Goal: Participate in discussion: Engage in conversation with other users on a specific topic

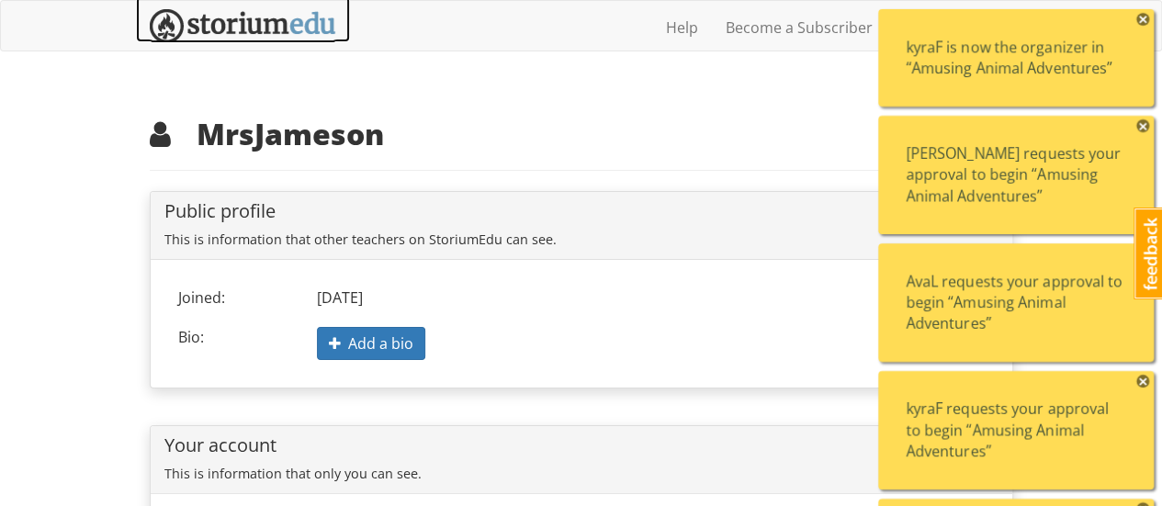
click at [272, 28] on img at bounding box center [243, 26] width 186 height 34
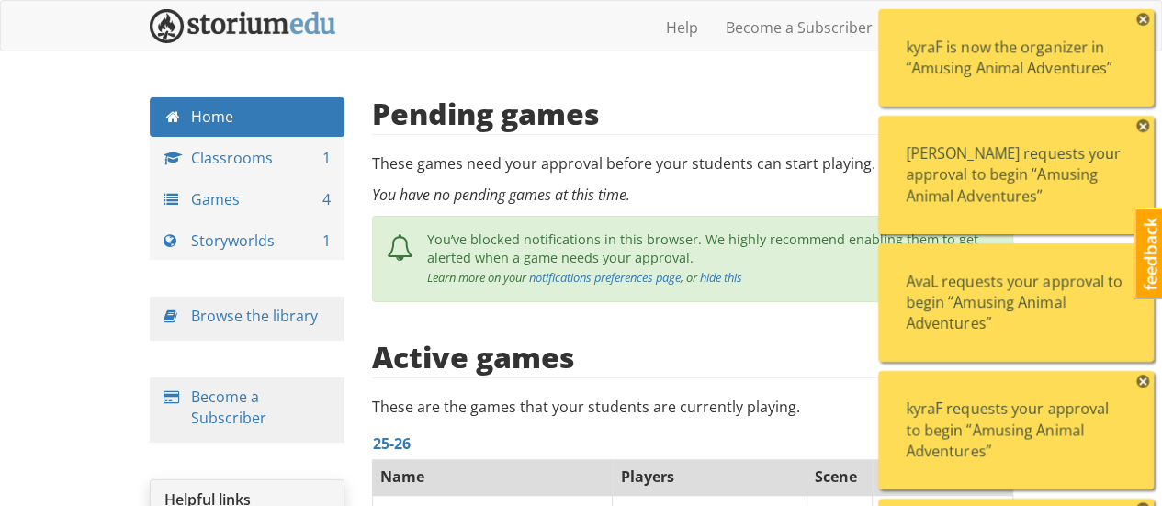
click at [1145, 21] on span "×" at bounding box center [1142, 19] width 13 height 13
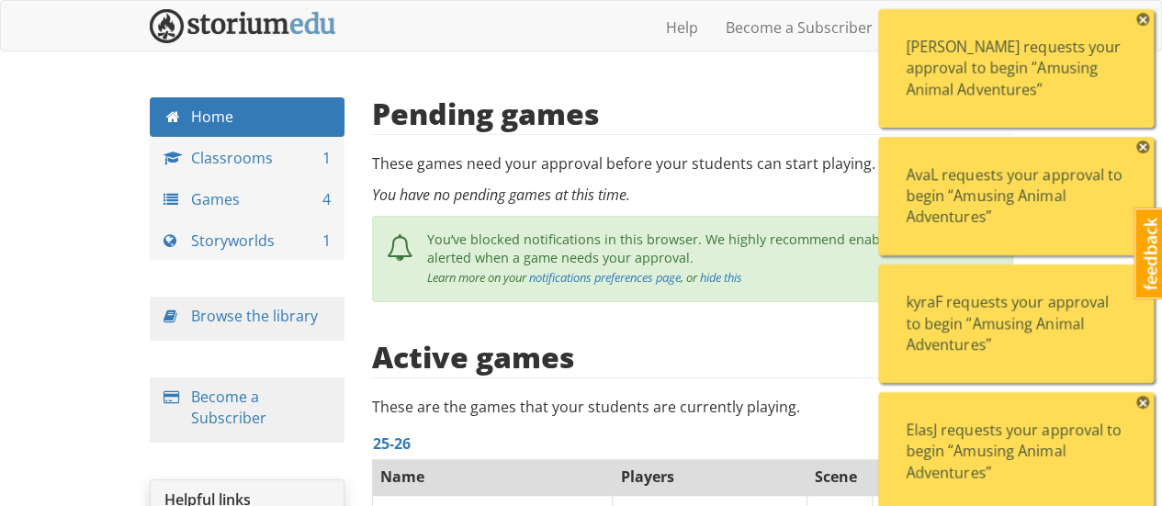
click at [1145, 21] on span "×" at bounding box center [1142, 19] width 13 height 13
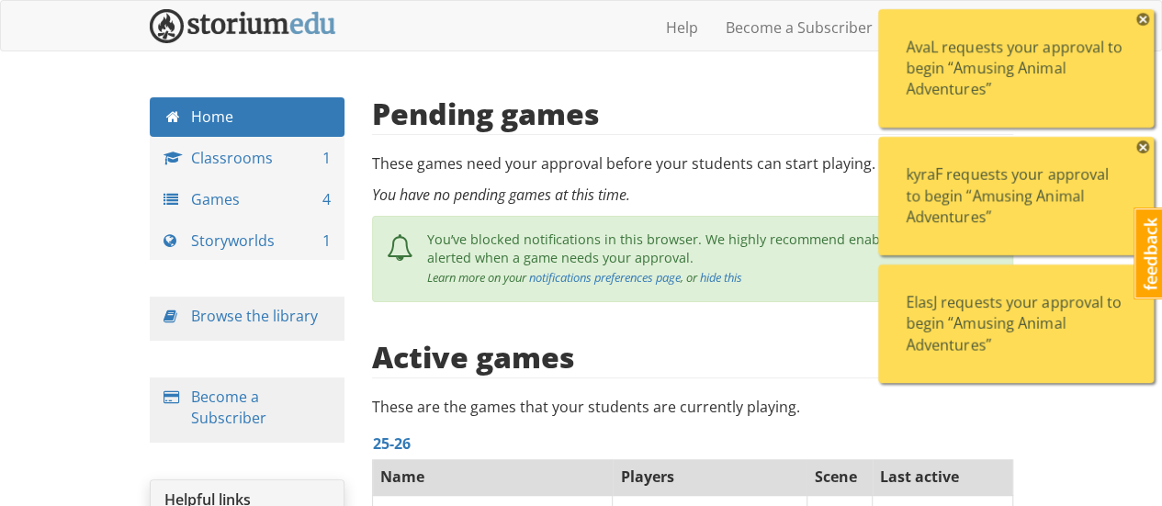
click at [1145, 21] on span "×" at bounding box center [1142, 19] width 13 height 13
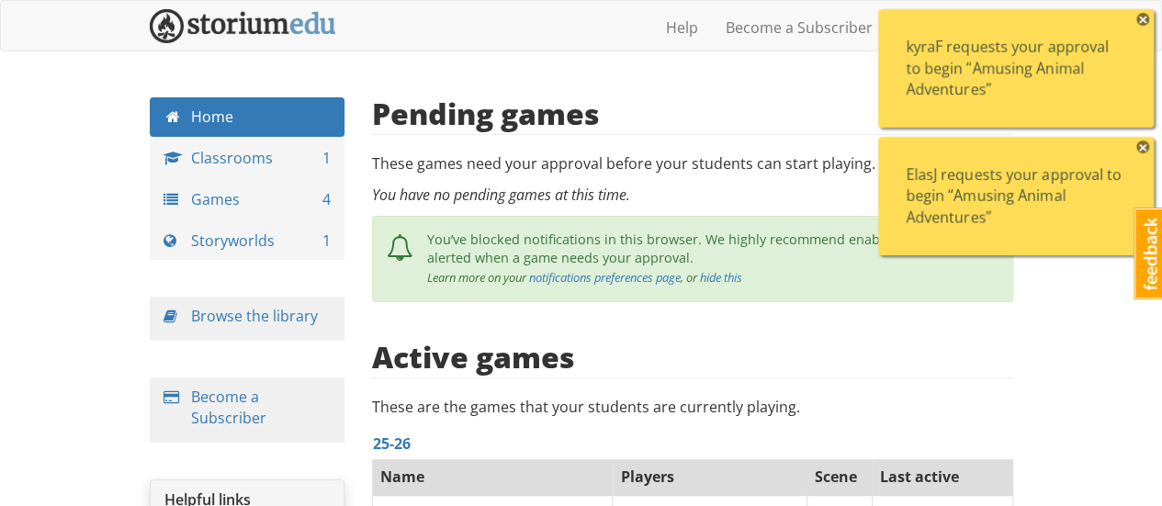
click at [1145, 21] on span "×" at bounding box center [1142, 19] width 13 height 13
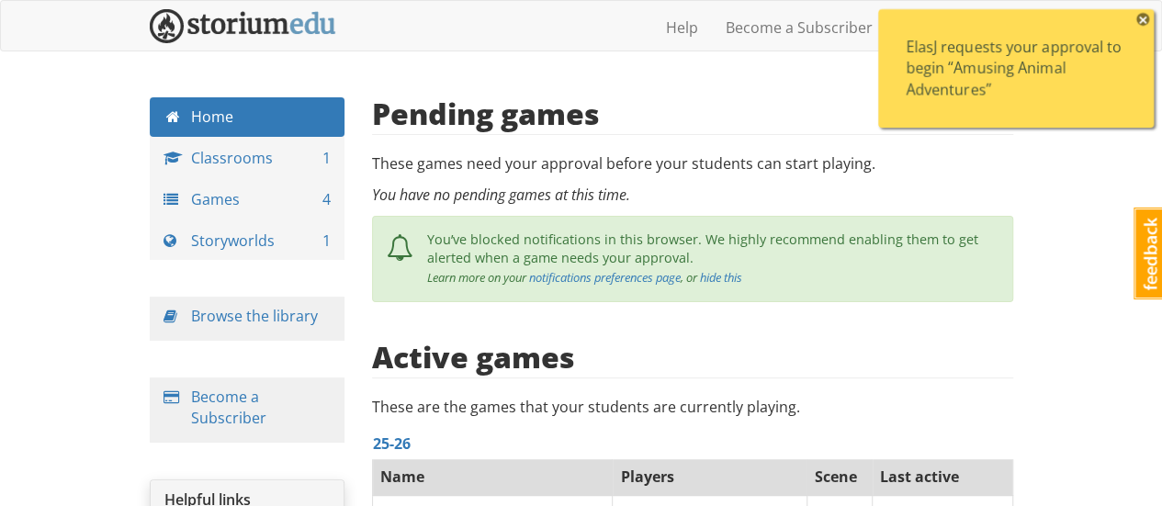
click at [1145, 21] on span "×" at bounding box center [1142, 19] width 13 height 13
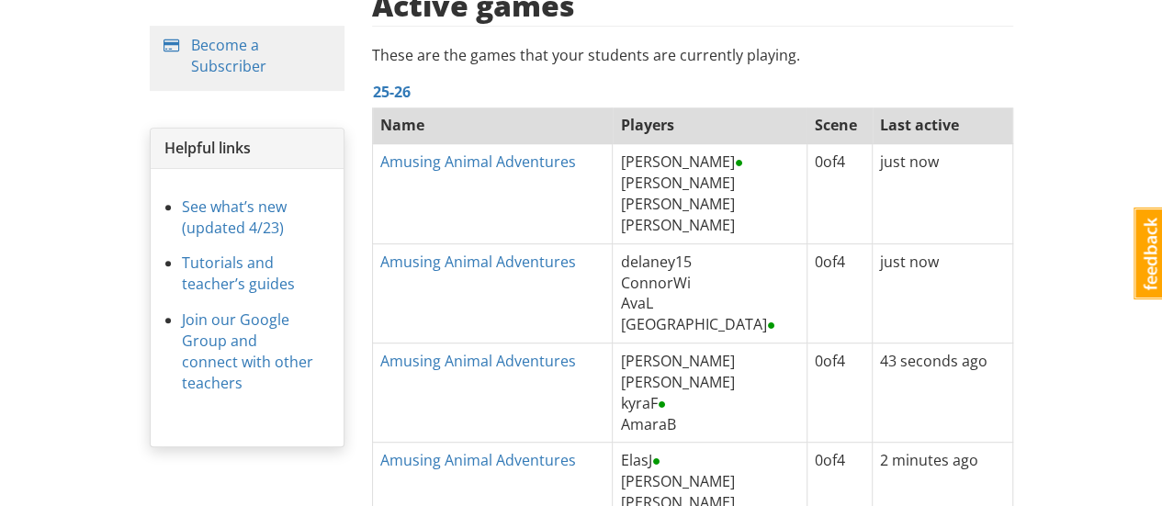
scroll to position [353, 0]
click at [527, 162] on link "Amusing Animal Adventures" at bounding box center [478, 161] width 196 height 20
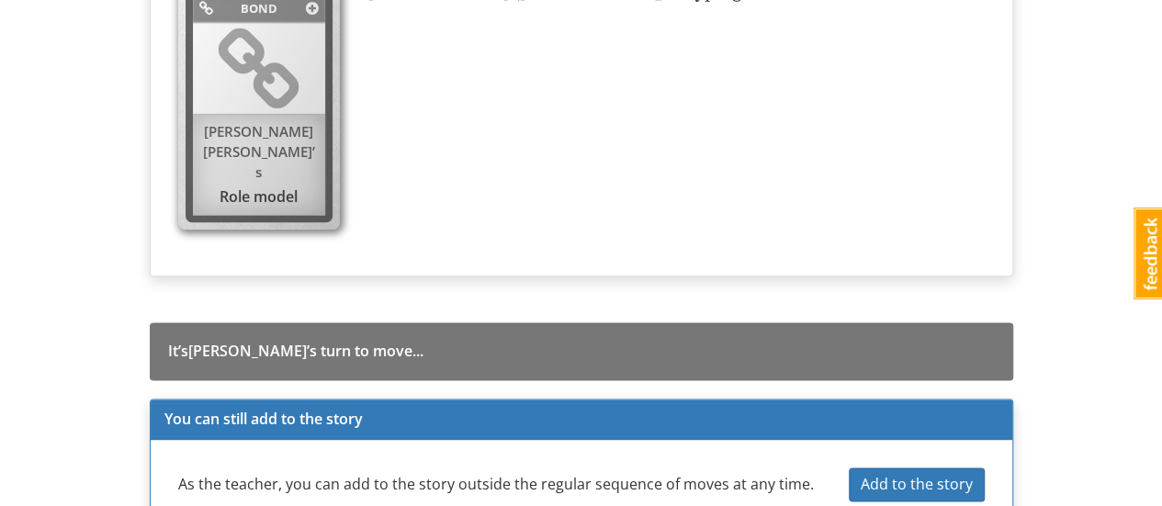
scroll to position [4566, 0]
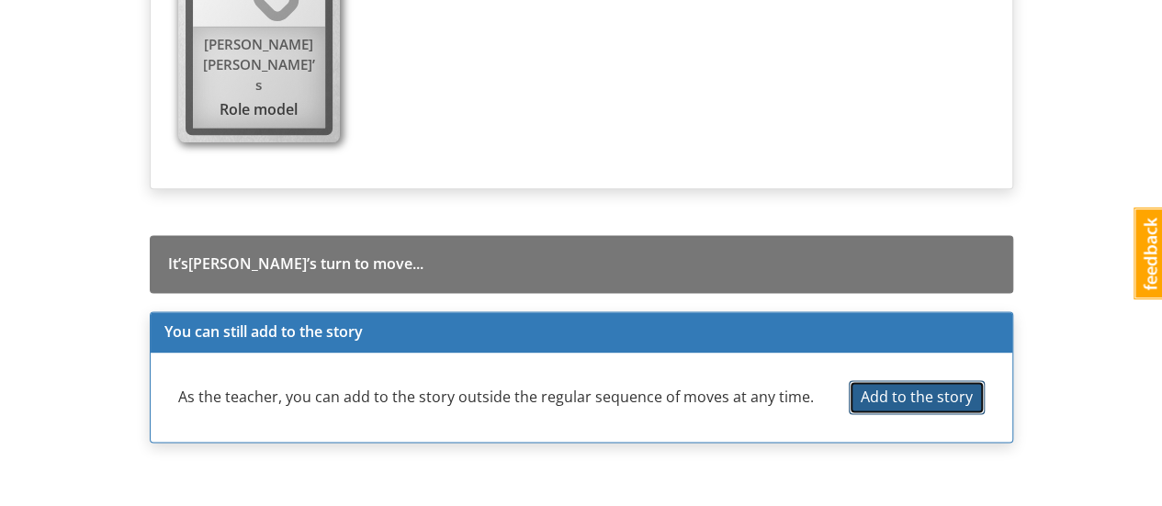
click at [873, 387] on span "Add to the story" at bounding box center [916, 397] width 112 height 20
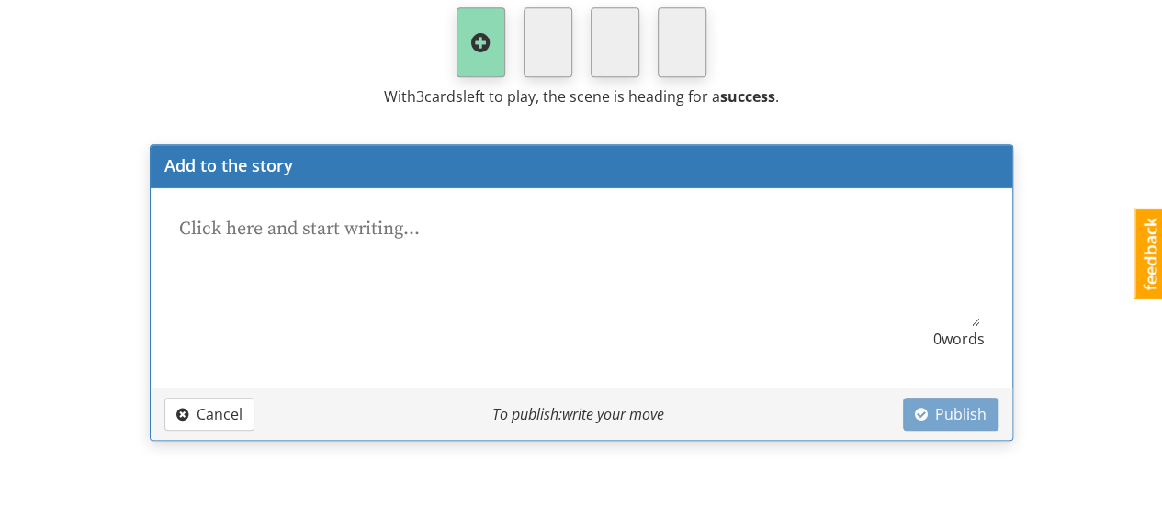
type textarea "x"
type textarea "A"
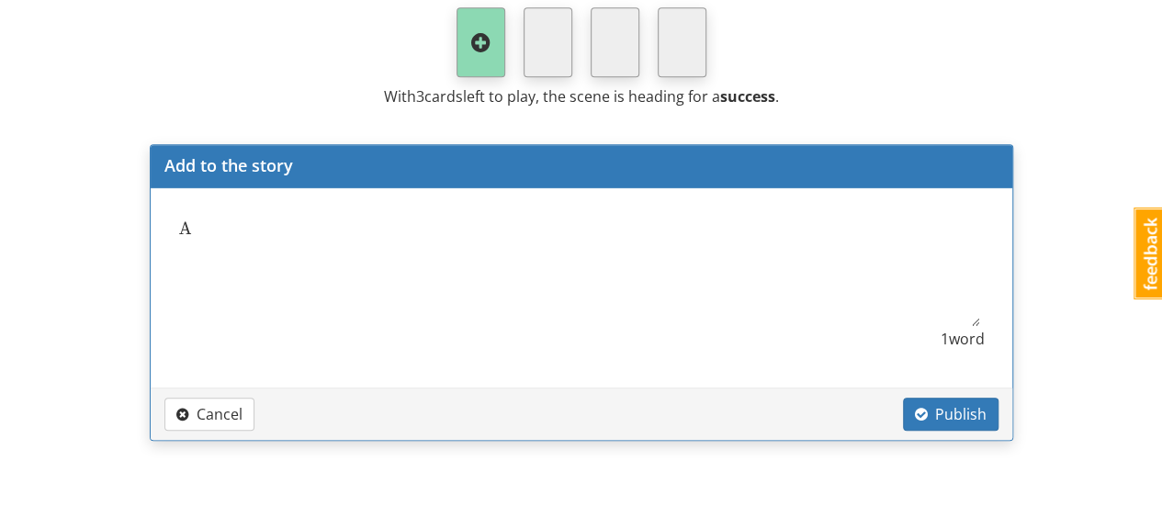
type textarea "x"
type textarea "AL"
type textarea "x"
type textarea "ALl"
type textarea "x"
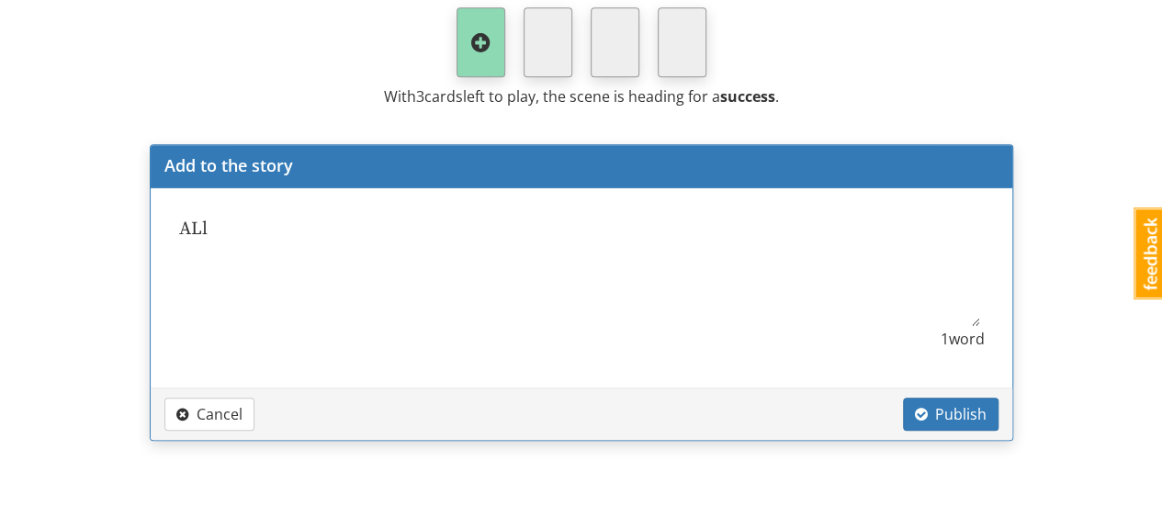
type textarea "ALl o"
type textarea "x"
type textarea "ALl"
type textarea "x"
type textarea "ALl"
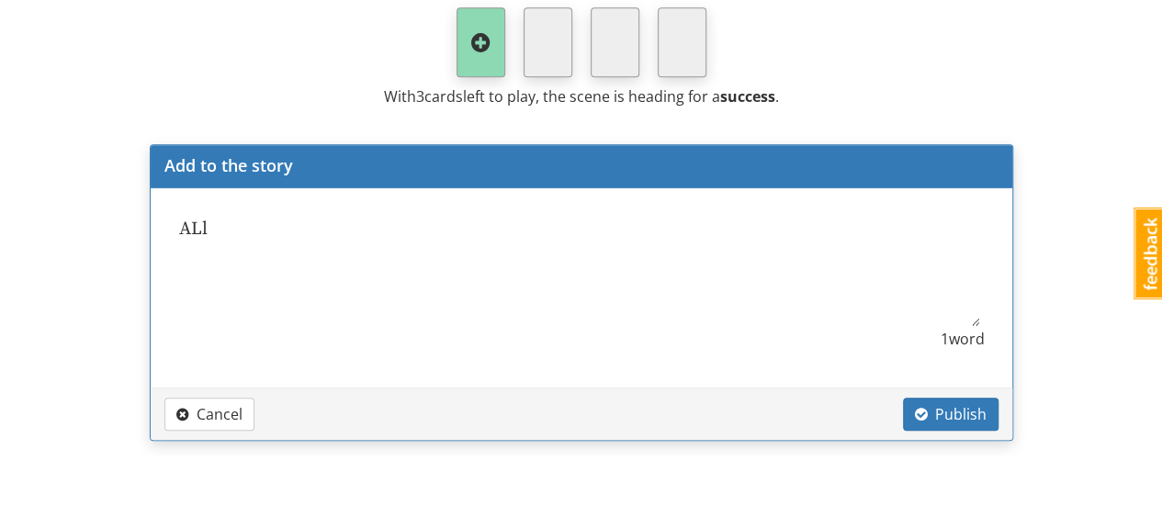
type textarea "x"
type textarea "AL"
type textarea "x"
type textarea "A"
type textarea "x"
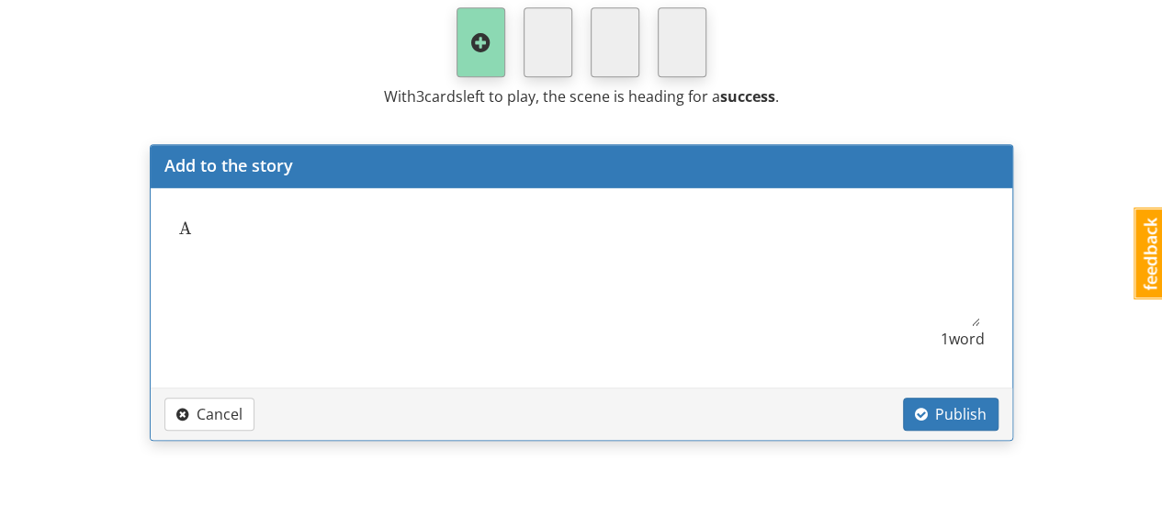
type textarea "Al"
type textarea "x"
type textarea "All"
type textarea "x"
type textarea "All"
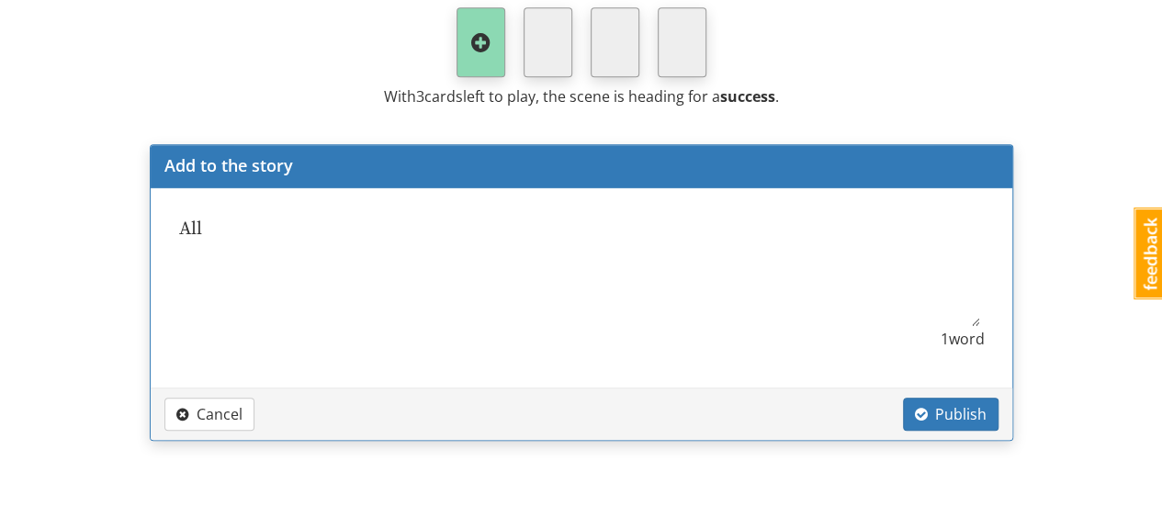
type textarea "x"
type textarea "All o"
type textarea "x"
type textarea "All of"
type textarea "x"
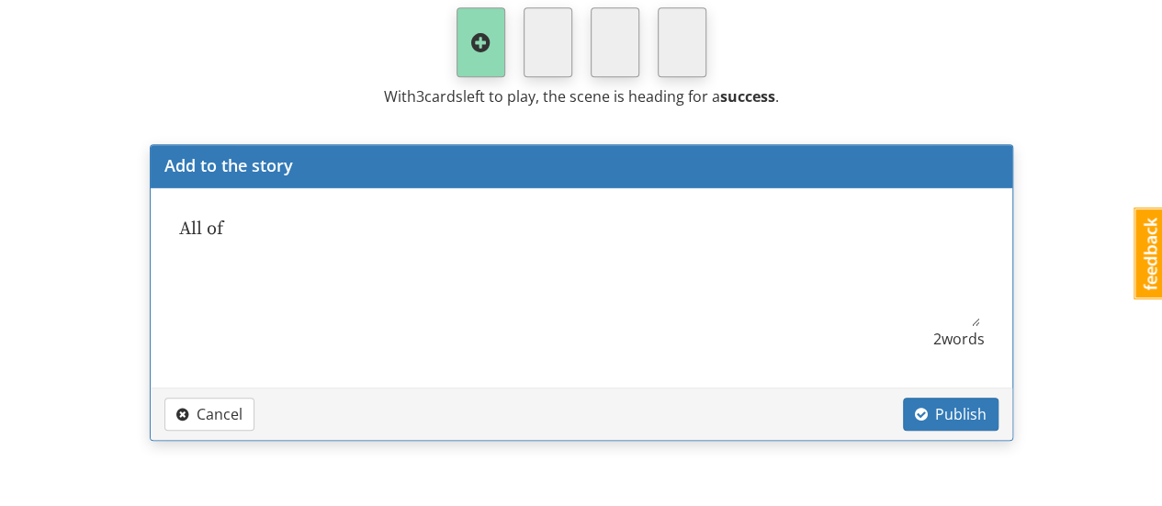
type textarea "All of"
type textarea "x"
type textarea "All of a"
type textarea "x"
type textarea "All of a"
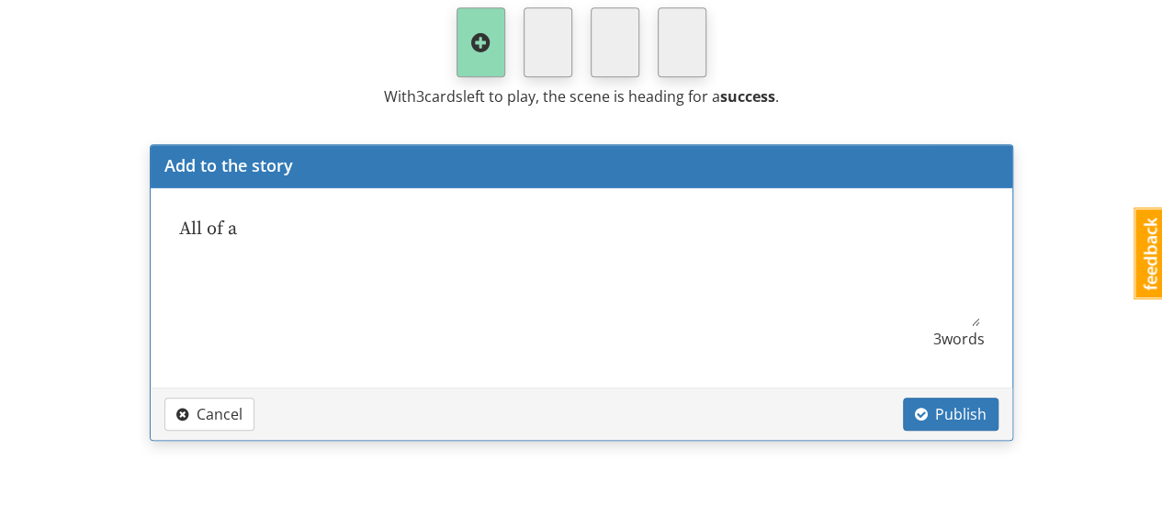
type textarea "x"
type textarea "All of a s"
type textarea "x"
type textarea "All of a su"
type textarea "x"
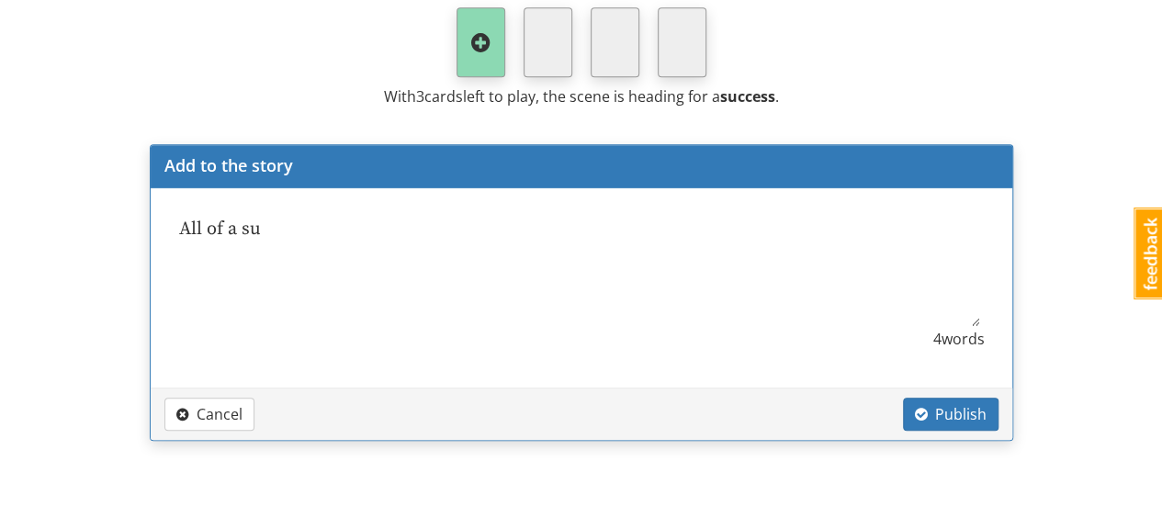
type textarea "All of a sud"
type textarea "x"
type textarea "All of a sudd"
type textarea "x"
type textarea "All of a sudde"
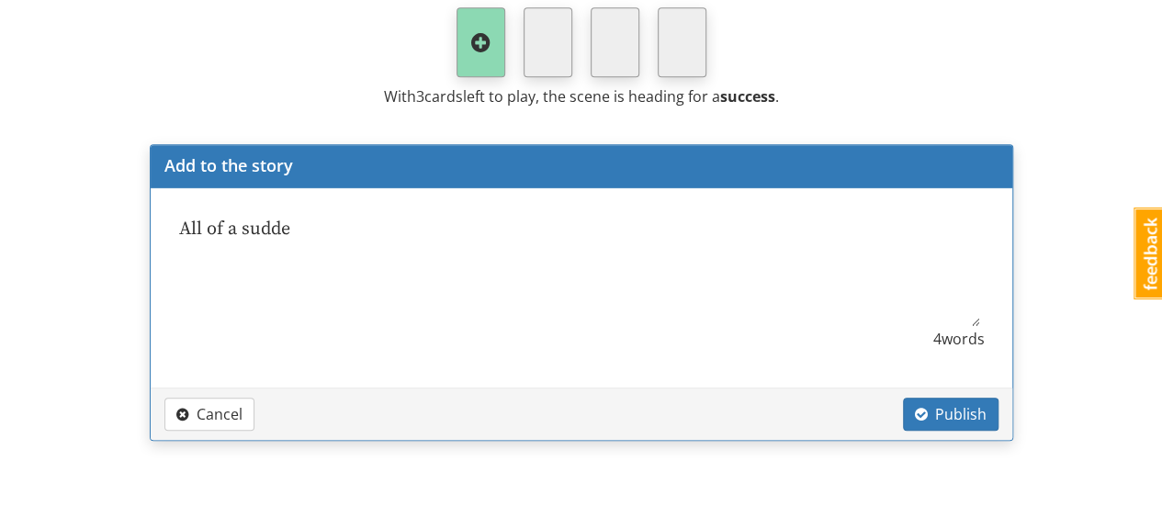
type textarea "x"
type textarea "All of a sudden"
type textarea "x"
type textarea "All of a sudden,"
type textarea "x"
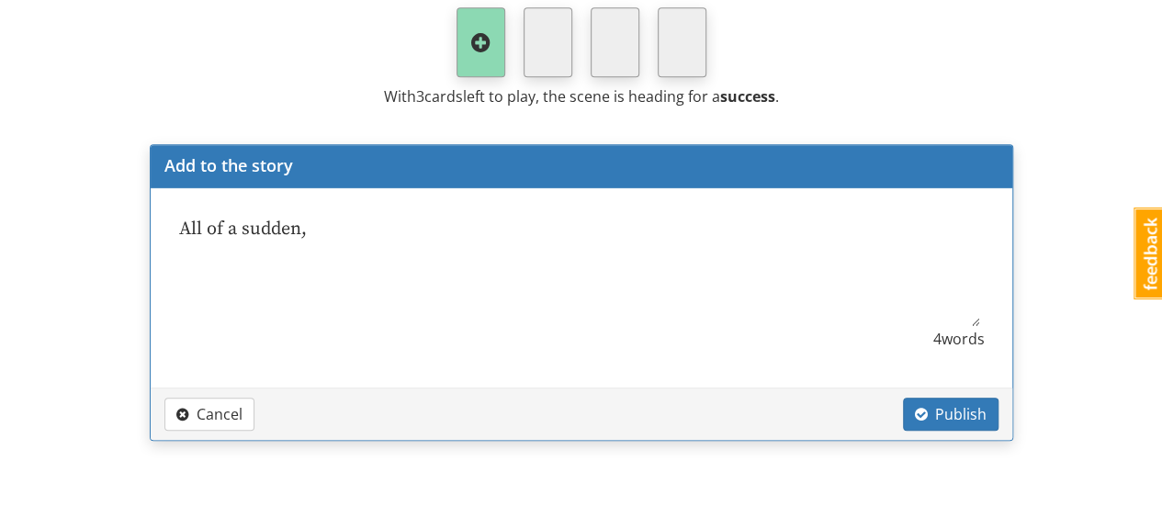
type textarea "All of a sudden,"
type textarea "x"
type textarea "All of a sudden, a"
type textarea "x"
type textarea "All of a sudden, a"
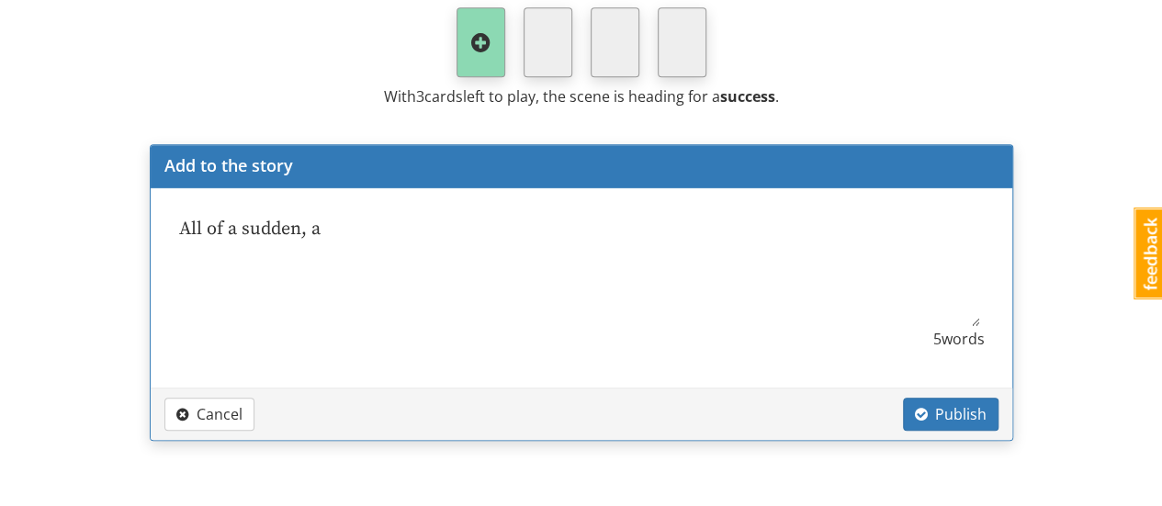
type textarea "x"
type textarea "All of a sudden, a h"
type textarea "x"
type textarea "All of a sudden, a hu"
type textarea "x"
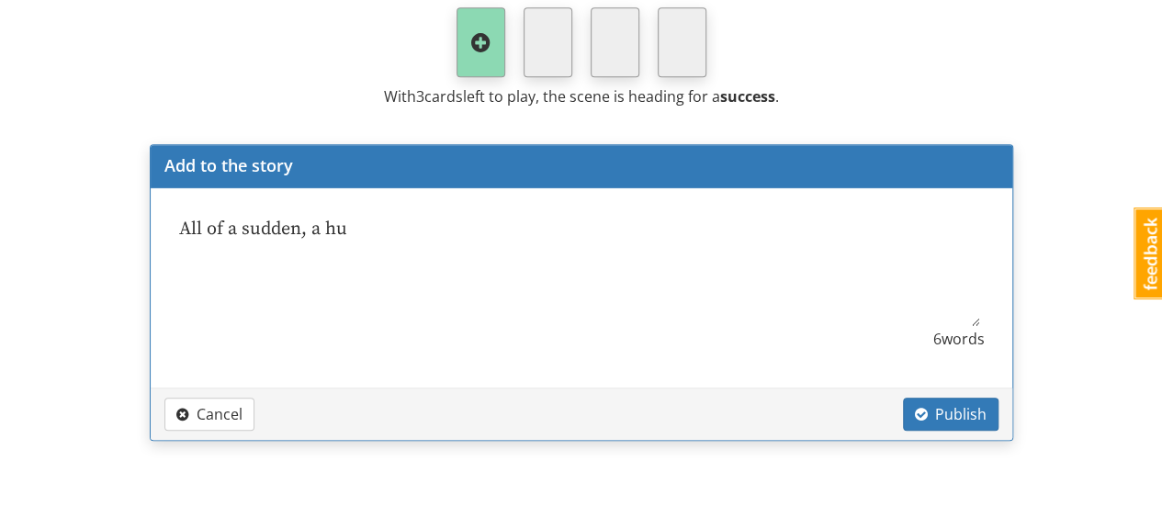
type textarea "All of a sudden, a hug"
type textarea "x"
type textarea "All of a sudden, a huge"
type textarea "x"
type textarea "All of a sudden, a huge"
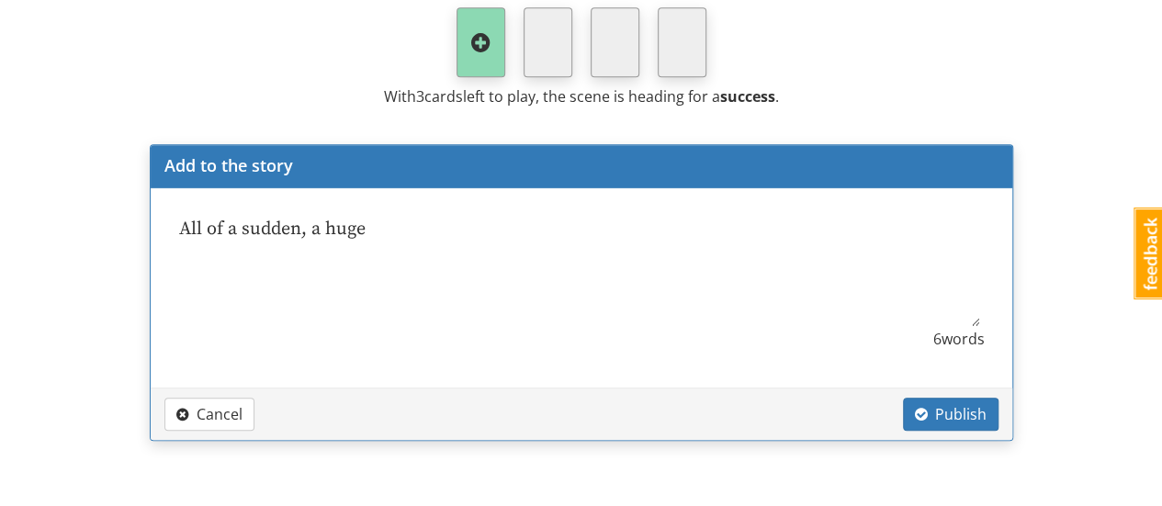
type textarea "x"
type textarea "All of a sudden, a huge b"
type textarea "x"
type textarea "All of a sudden, a huge bo"
type textarea "x"
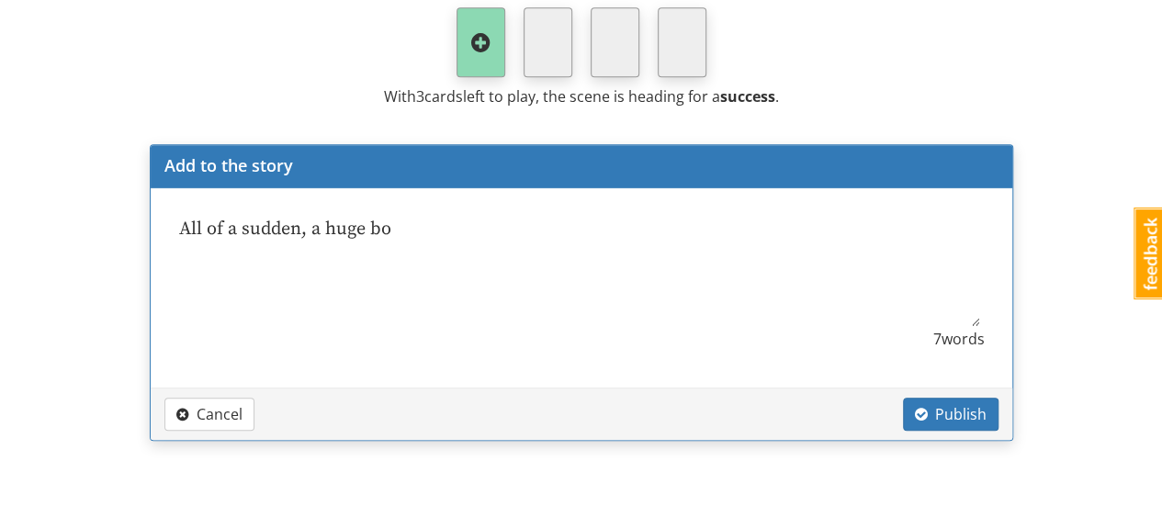
type textarea "All of a sudden, a huge bou"
type textarea "x"
type textarea "All of a sudden, a huge boul"
type textarea "x"
type textarea "All of a sudden, a huge bould"
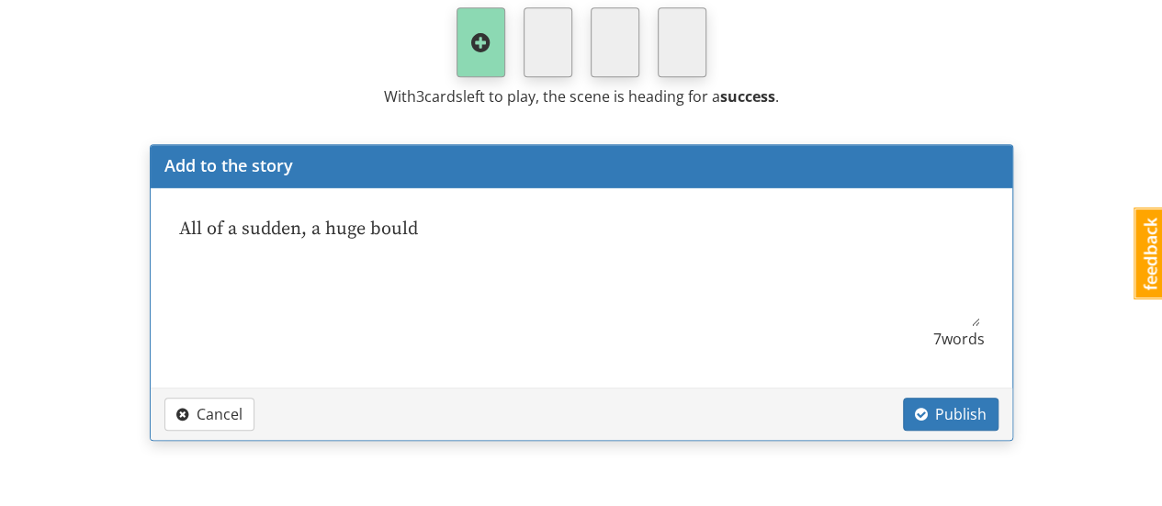
type textarea "x"
type textarea "All of a sudden, a huge boulde"
type textarea "x"
type textarea "All of a sudden, a huge boulder"
type textarea "x"
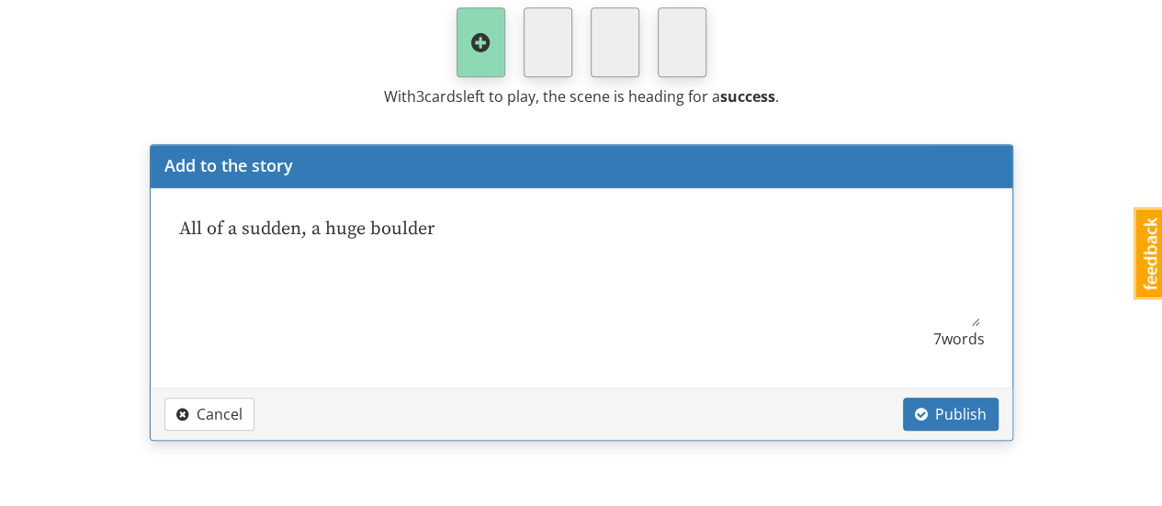
type textarea "All of a sudden, a huge boulder"
type textarea "x"
type textarea "All of a sudden, a huge boulder a"
type textarea "x"
type textarea "All of a sudden, a huge boulder ap"
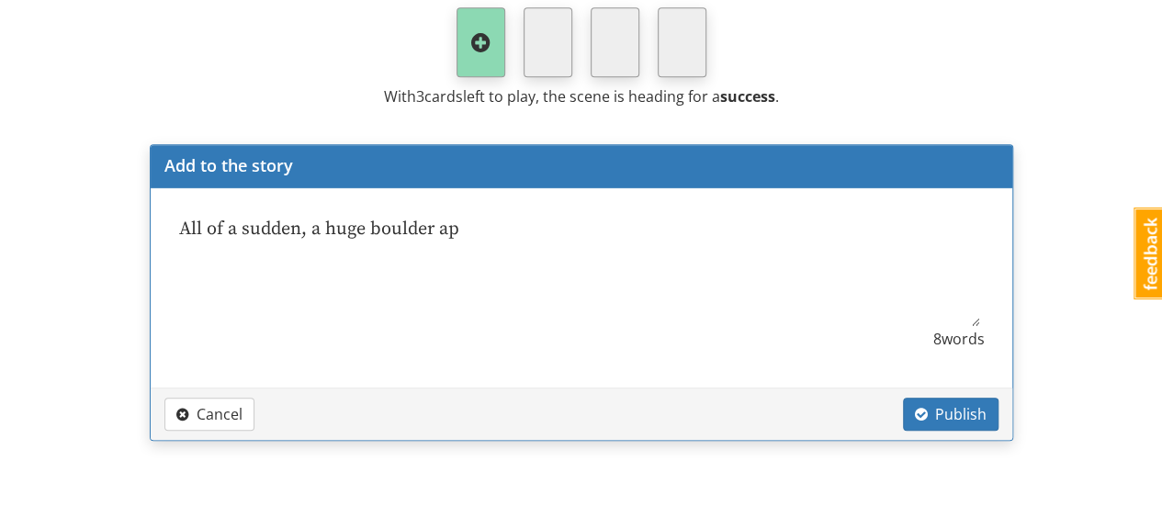
type textarea "x"
type textarea "All of a sudden, a huge boulder app"
type textarea "x"
type textarea "All of a sudden, a huge boulder appe"
type textarea "x"
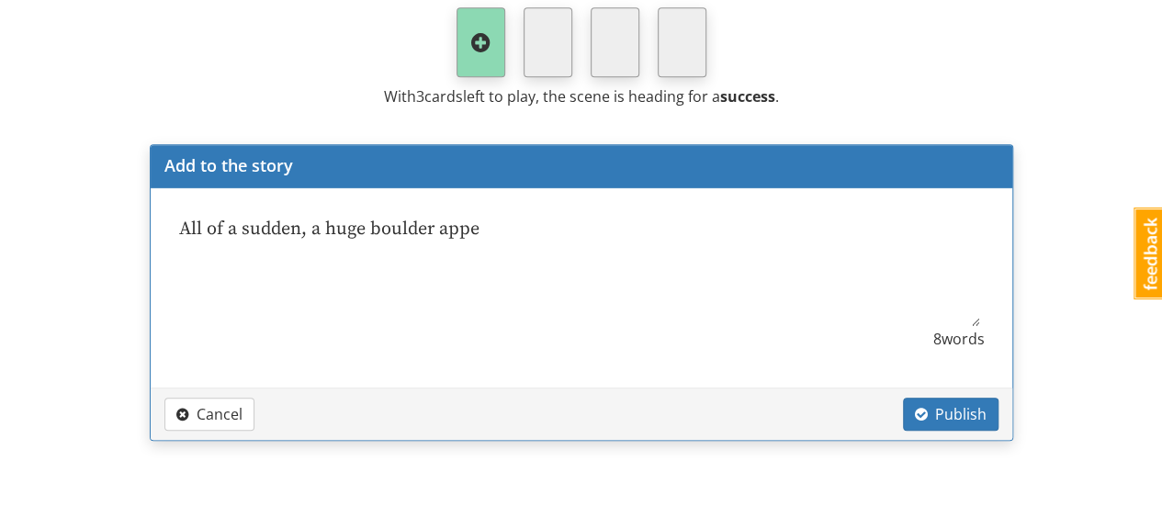
type textarea "All of a sudden, a huge boulder appea"
type textarea "x"
type textarea "All of a sudden, a huge boulder appear"
type textarea "x"
type textarea "All of a sudden, a huge boulder appears"
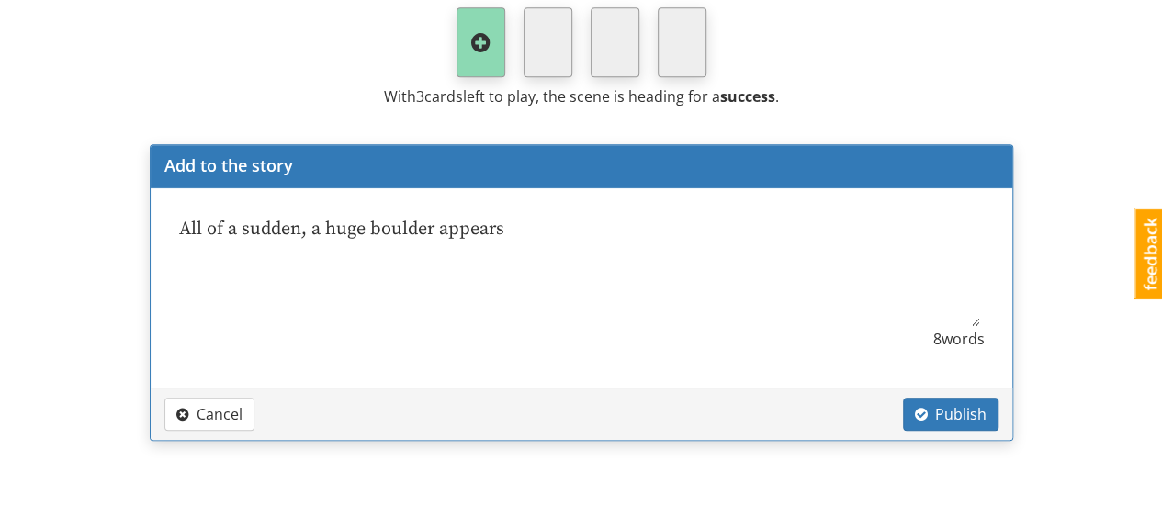
type textarea "x"
type textarea "All of a sudden, a huge boulder appears!"
type textarea "x"
type textarea "All of a sudden, a huge boulder appears!"
type textarea "x"
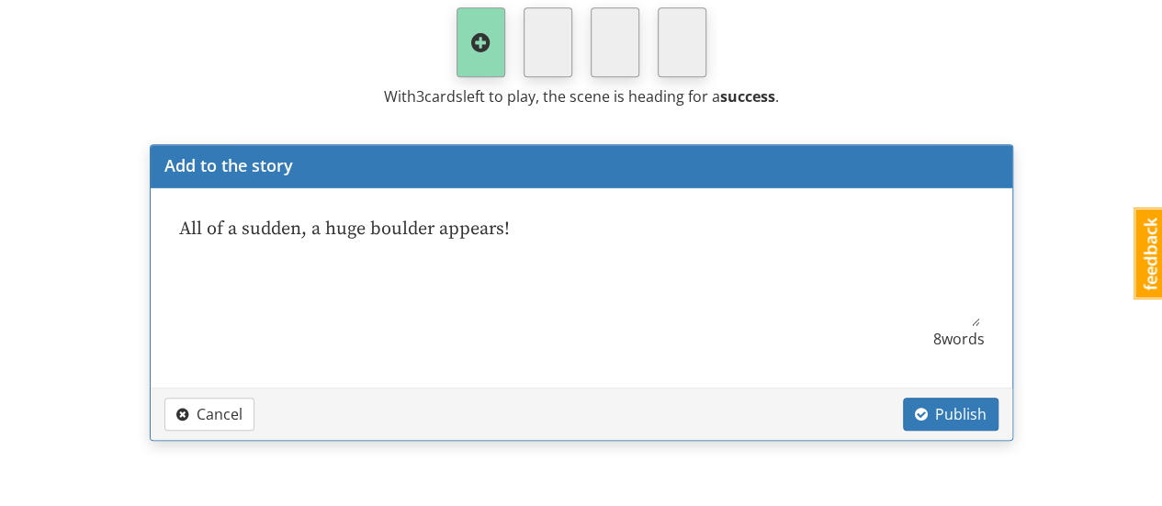
type textarea "All of a sudden, a huge boulder appears! T"
type textarea "x"
type textarea "All of a sudden, a huge boulder appears! Th"
type textarea "x"
type textarea "All of a sudden, a huge boulder appears! The"
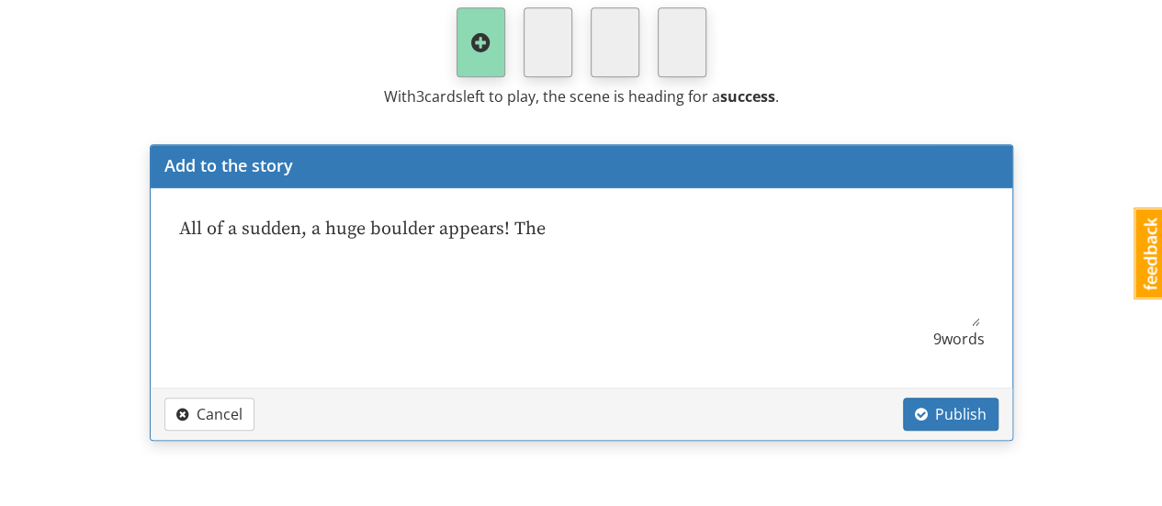
type textarea "x"
type textarea "All of a sudden, a huge boulder appears! The"
type textarea "x"
type textarea "All of a sudden, a huge boulder appears! The b"
type textarea "x"
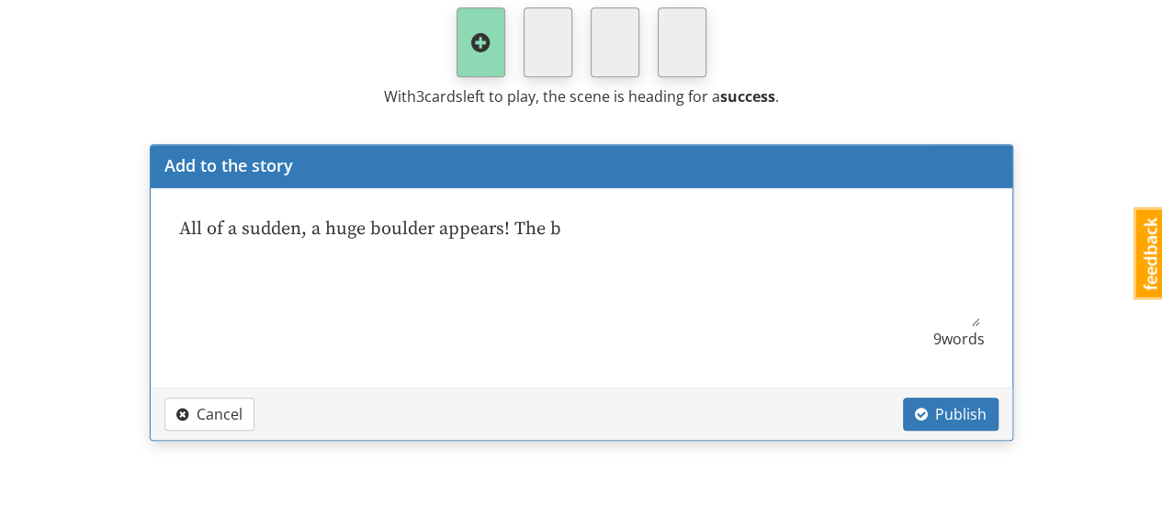
type textarea "All of a sudden, a huge boulder appears! The bi"
type textarea "x"
type textarea "All of a sudden, a huge boulder appears! The b"
type textarea "x"
type textarea "All of a sudden, a huge boulder appears! The bo"
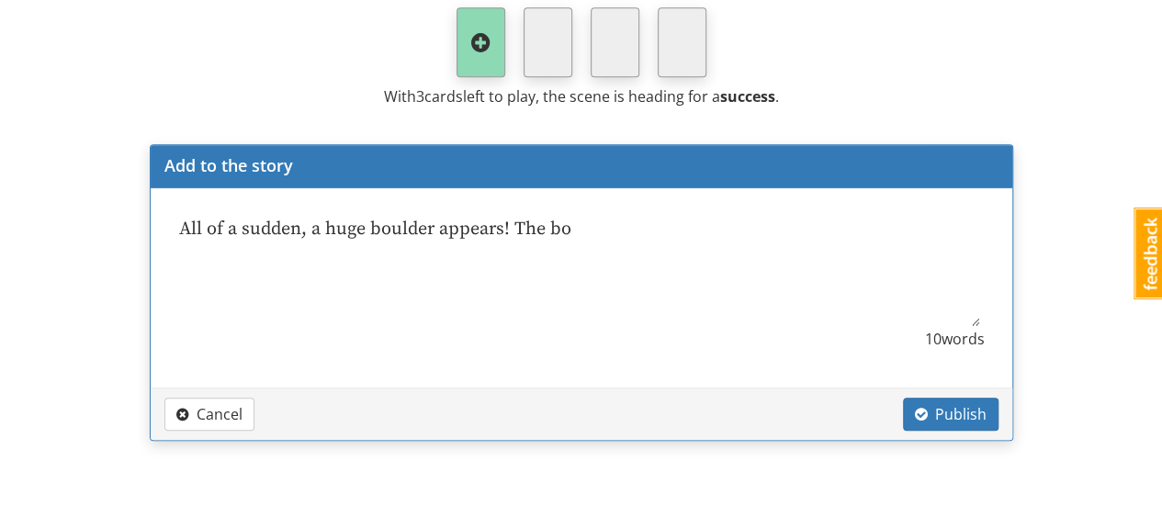
type textarea "x"
type textarea "All of a sudden, a huge boulder appears! The bou"
type textarea "x"
type textarea "All of a sudden, a huge boulder appears! The boul"
type textarea "x"
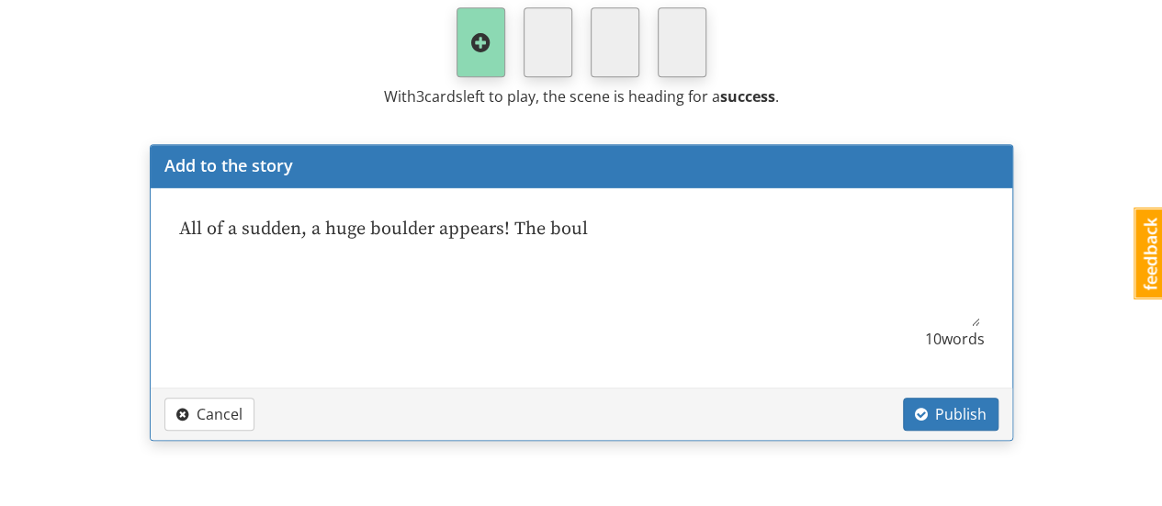
type textarea "All of a sudden, a huge boulder appears! The bould"
type textarea "x"
type textarea "All of a sudden, a huge boulder appears! The boulde"
type textarea "x"
type textarea "All of a sudden, a huge boulder appears! The boulder"
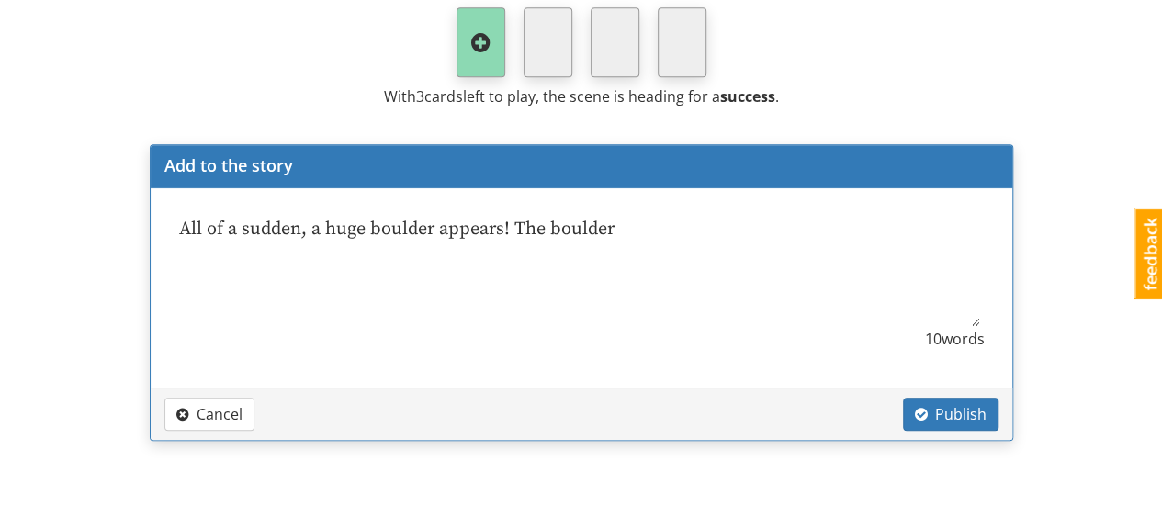
type textarea "x"
type textarea "All of a sudden, a huge boulder appears! The boulder tu"
type textarea "x"
type textarea "All of a sudden, a huge boulder appears! The boulder tur"
type textarea "x"
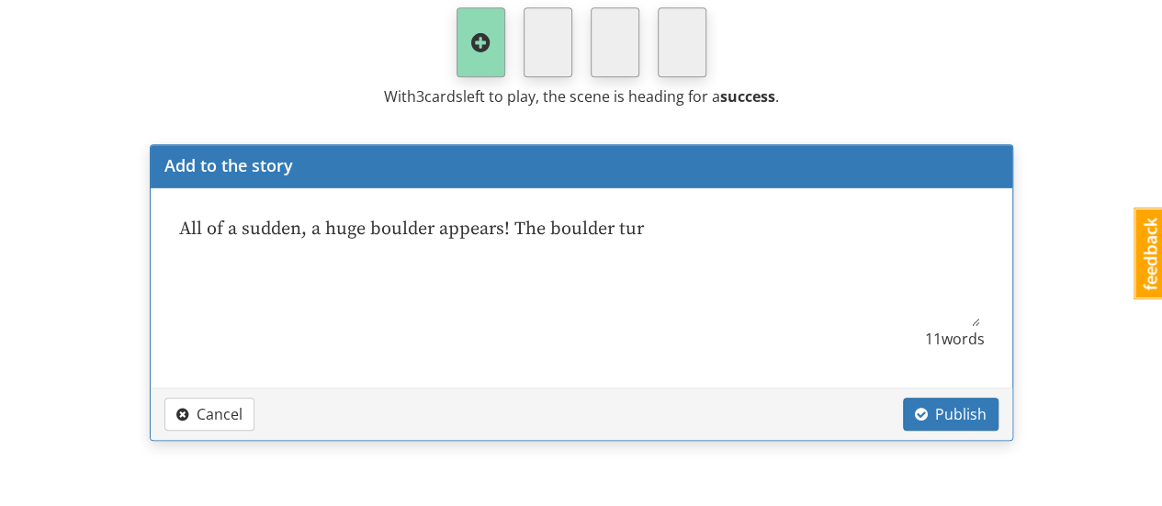
type textarea "All of a sudden, a huge boulder appears! The boulder turn"
type textarea "x"
type textarea "All of a sudden, a huge boulder appears! The boulder turne"
type textarea "x"
type textarea "All of a sudden, a huge boulder appears! The boulder turned"
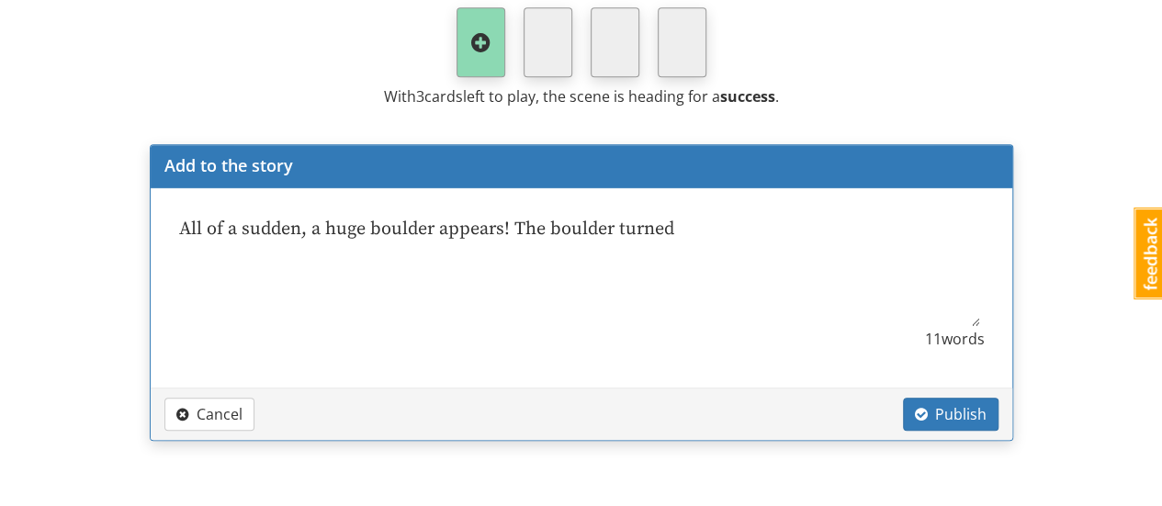
type textarea "x"
type textarea "All of a sudden, a huge boulder appears! The boulder turned"
type textarea "x"
type textarea "All of a sudden, a huge boulder appears! The boulder turned t"
type textarea "x"
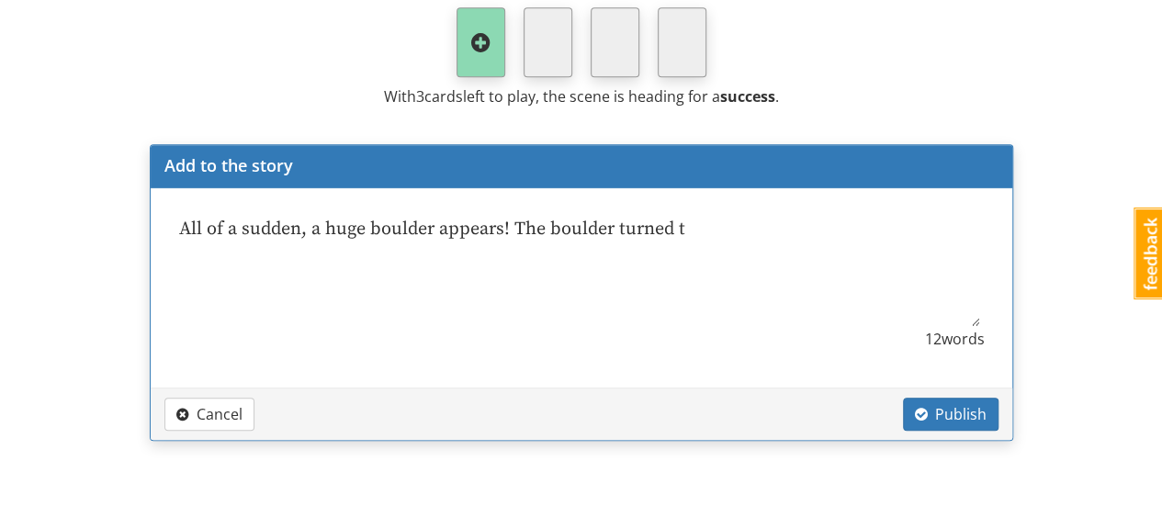
type textarea "All of a sudden, a huge boulder appears! The boulder turned to"
type textarea "x"
type textarea "All of a sudden, a huge boulder appears! The boulder turned to"
type textarea "x"
type textarea "All of a sudden, a huge boulder appears! The boulder turned to T"
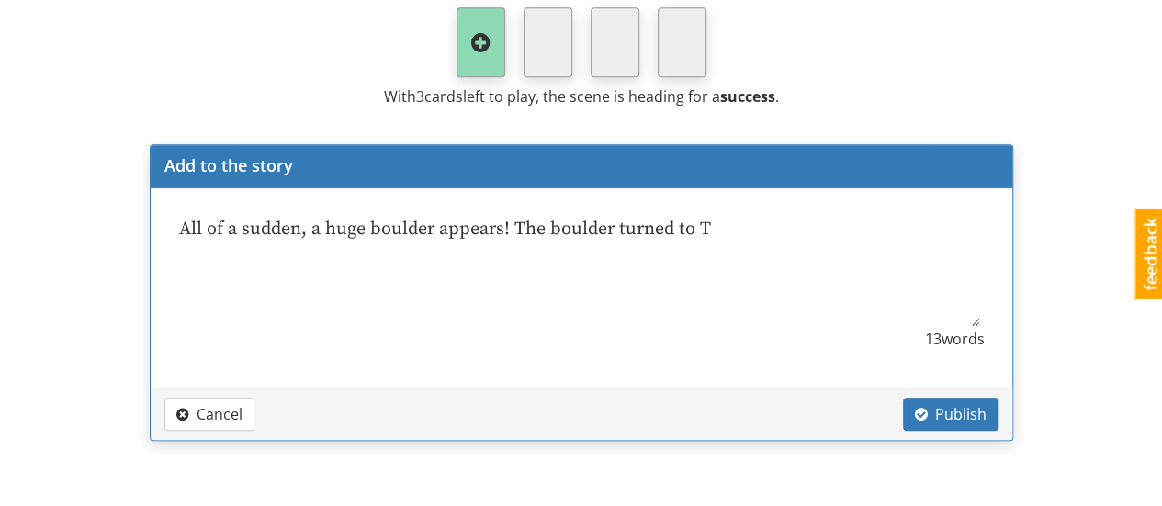
type textarea "x"
type textarea "All of a sudden, a huge boulder appears! The boulder turned to Ti"
type textarea "x"
type textarea "All of a sudden, a huge boulder appears! The boulder turned to Tim"
type textarea "x"
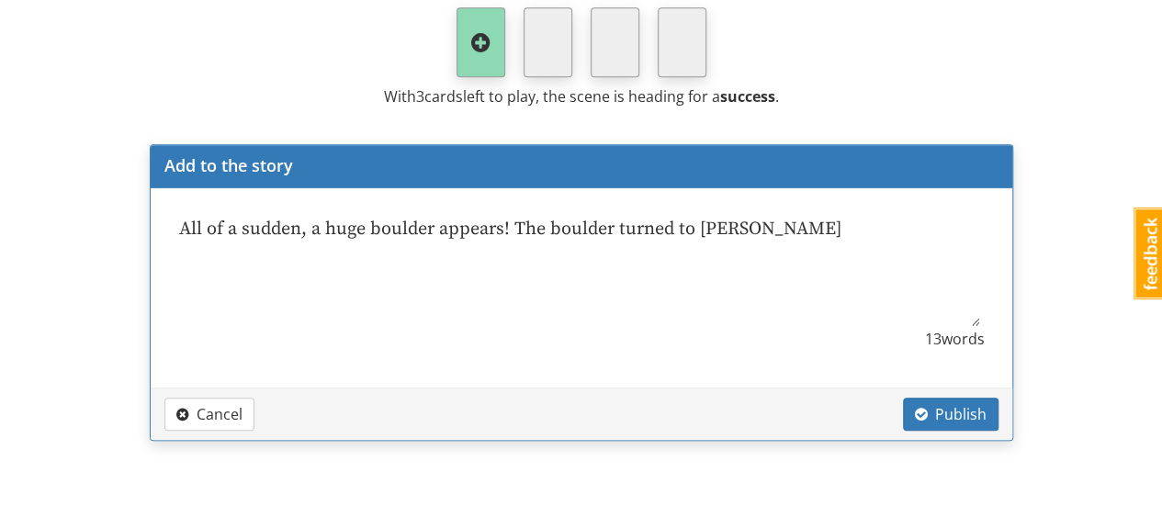
type textarea "All of a sudden, a huge boulder appears! The boulder turned to Timm"
type textarea "x"
type textarea "All of a sudden, a huge boulder appears! The boulder turned to Timmy"
type textarea "x"
type textarea "All of a sudden, a huge boulder appears! The boulder turned to Timmy"
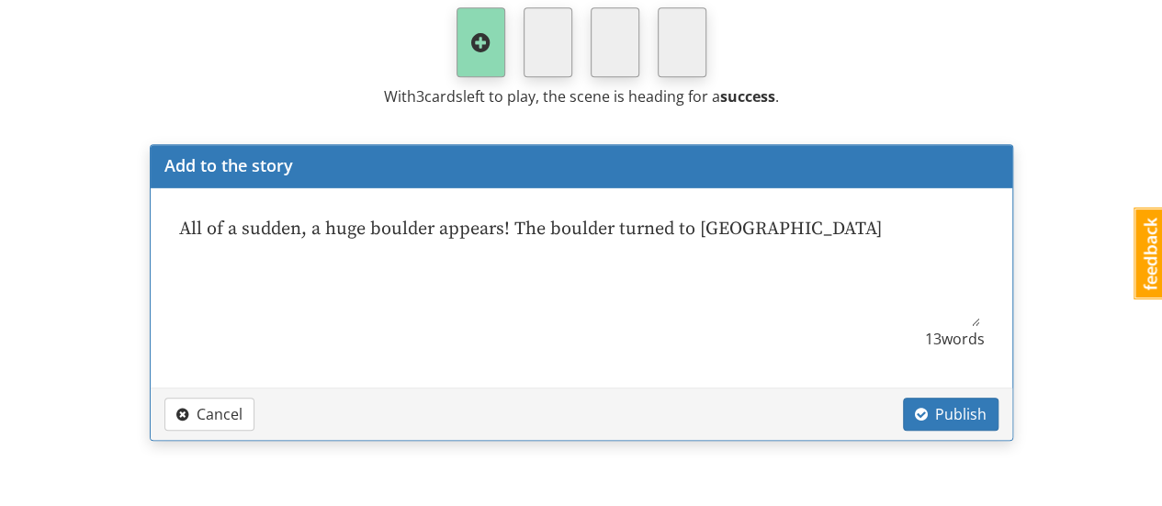
type textarea "x"
type textarea "All of a sudden, a huge boulder appears! The boulder turned to Timmy a"
type textarea "x"
type textarea "All of a sudden, a huge boulder appears! The boulder turned to Timmy an"
type textarea "x"
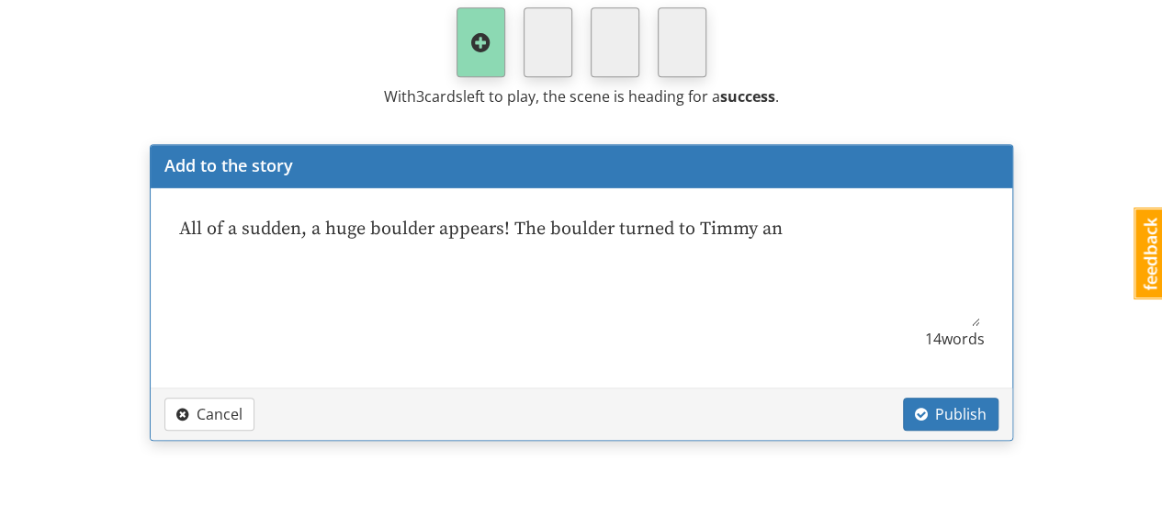
type textarea "All of a sudden, a huge boulder appears! The boulder turned to Timmy and"
type textarea "x"
type textarea "All of a sudden, a huge boulder appears! The boulder turned to Timmy and"
type textarea "x"
type textarea "All of a sudden, a huge boulder appears! The boulder turned to Timmy and b"
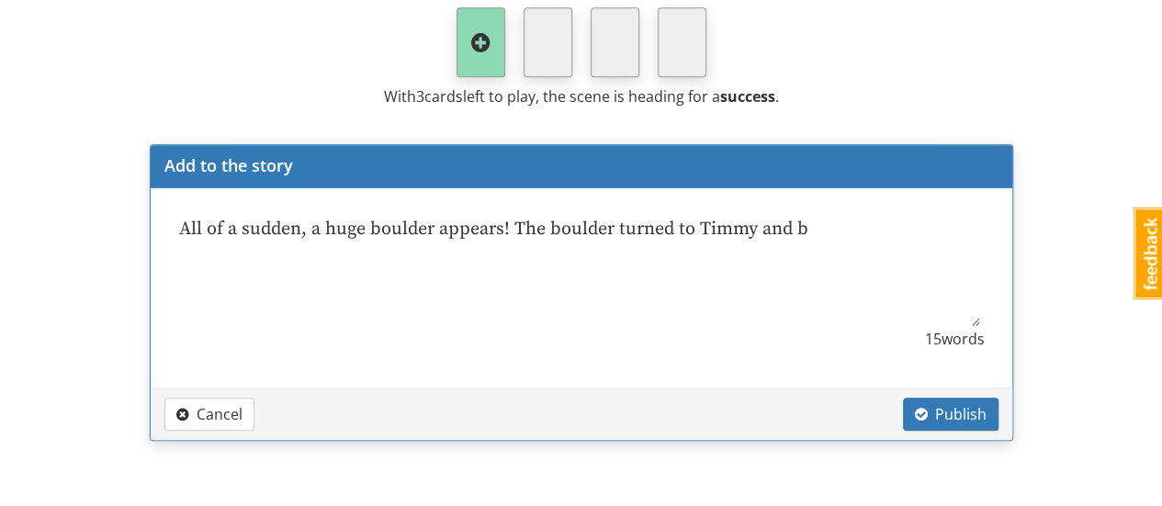
type textarea "x"
type textarea "All of a sudden, a huge boulder appears! The boulder turned to Timmy and be"
type textarea "x"
type textarea "All of a sudden, a huge boulder appears! The boulder turned to Timmy and bel"
type textarea "x"
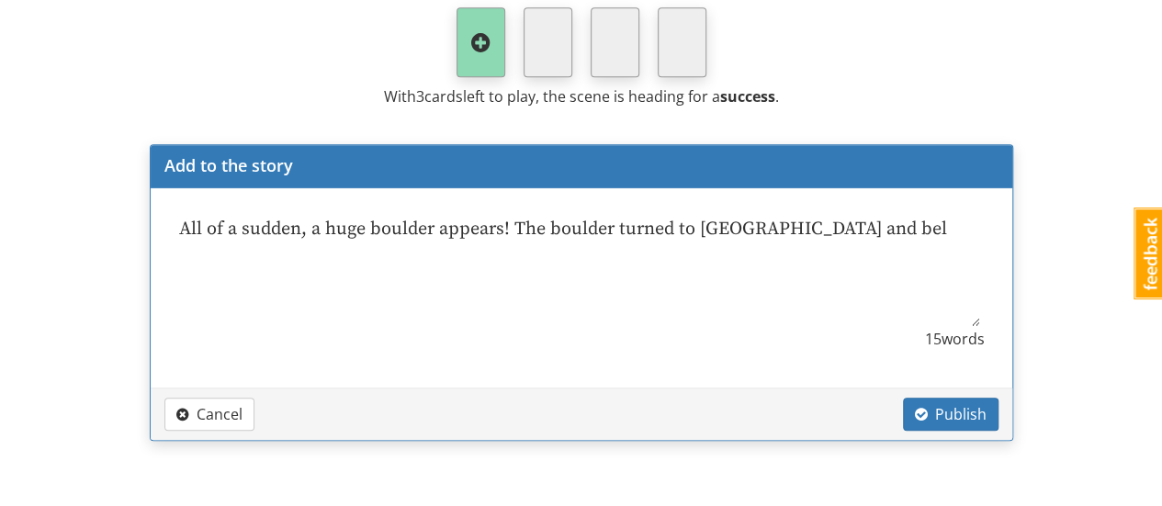
type textarea "All of a sudden, a huge boulder appears! The boulder turned to Timmy and bell"
type textarea "x"
type textarea "All of a sudden, a huge boulder appears! The boulder turned to Timmy and bello"
type textarea "x"
type textarea "All of a sudden, a huge boulder appears! The boulder turned to Timmy and bellow"
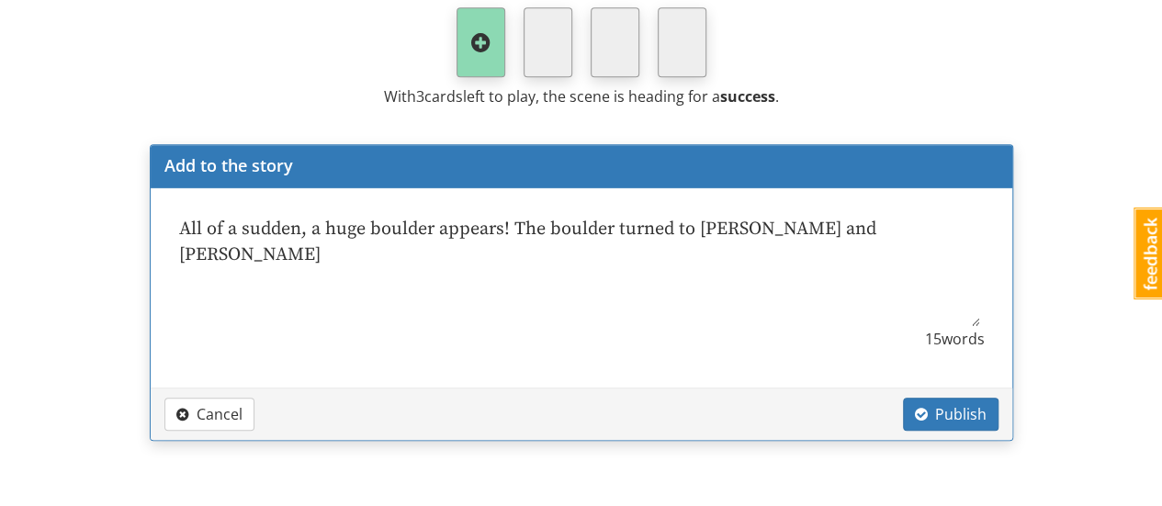
type textarea "x"
type textarea "All of a sudden, a huge boulder appears! The boulder turned to Timmy and bellowe"
type textarea "x"
type textarea "All of a sudden, a huge boulder appears! The boulder turned to Timmy and bellow…"
type textarea "x"
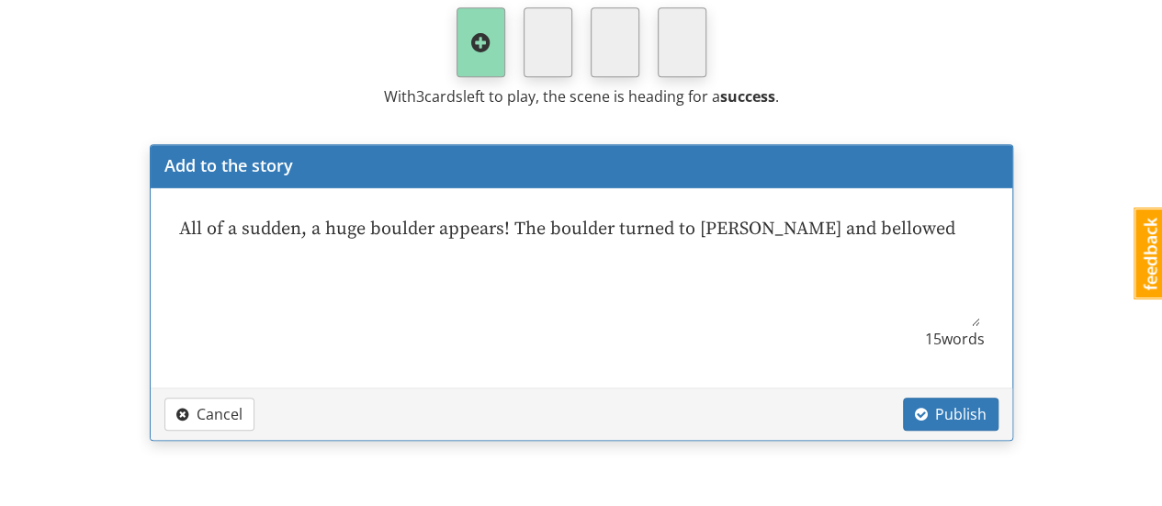
type textarea "All of a sudden, a huge boulder appears! The boulder turned to Timmy and bellow…"
type textarea "x"
type textarea "All of a sudden, a huge boulder appears! The boulder turned to Timmy and bellow…"
type textarea "x"
type textarea "All of a sudden, a huge boulder appears! The boulder turned to Timmy and bellow…"
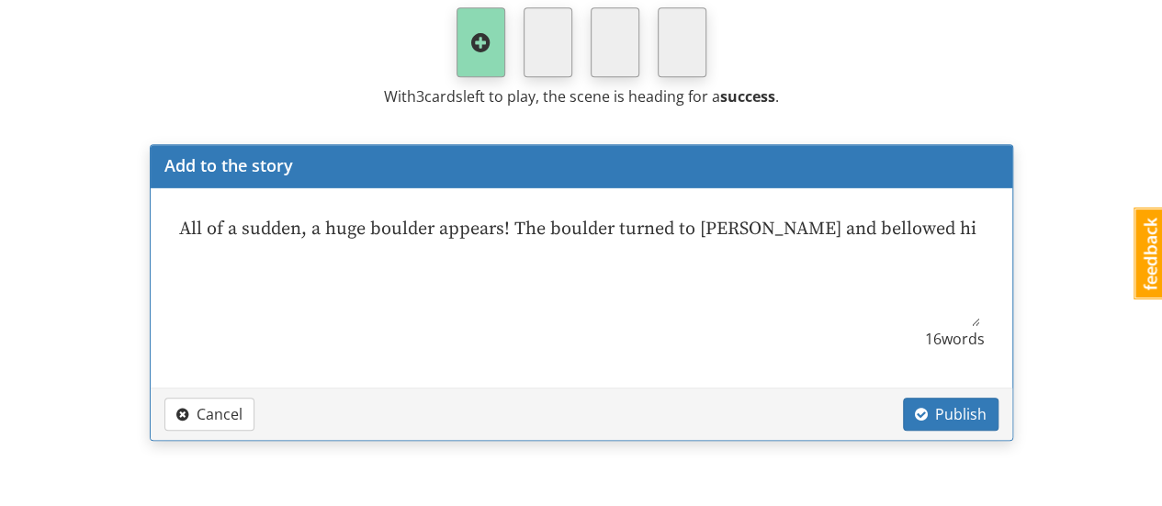
type textarea "x"
type textarea "All of a sudden, a huge boulder appears! The boulder turned to Timmy and bellow…"
type textarea "x"
type textarea "All of a sudden, a huge boulder appears! The boulder turned to Timmy and bellow…"
type textarea "x"
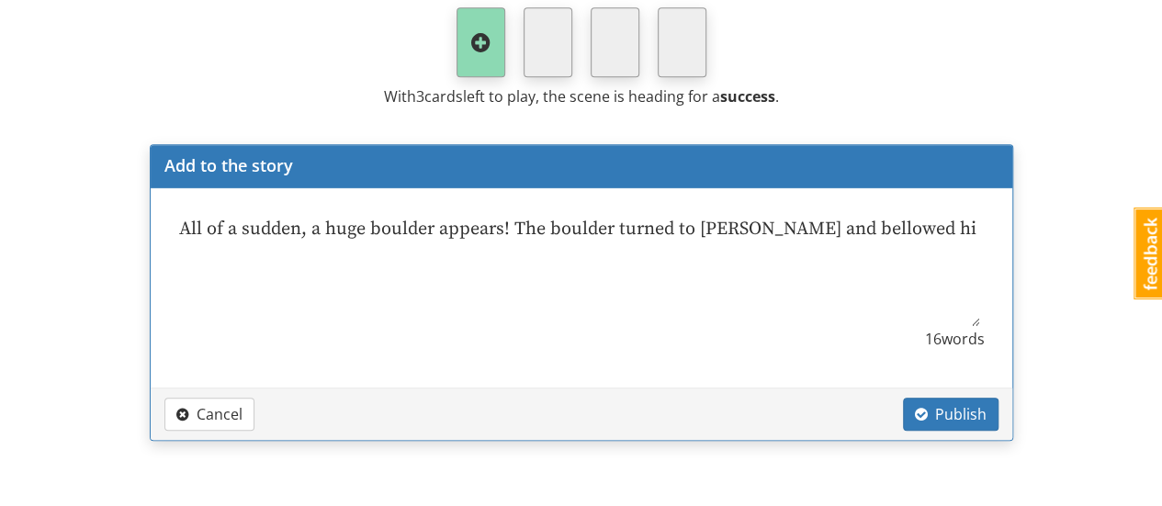
type textarea "All of a sudden, a huge boulder appears! The boulder turned to Timmy and bellow…"
type textarea "x"
type textarea "All of a sudden, a huge boulder appears! The boulder turned to Timmy and bellow…"
type textarea "x"
type textarea "All of a sudden, a huge boulder appears! The boulder turned to Timmy and bellow…"
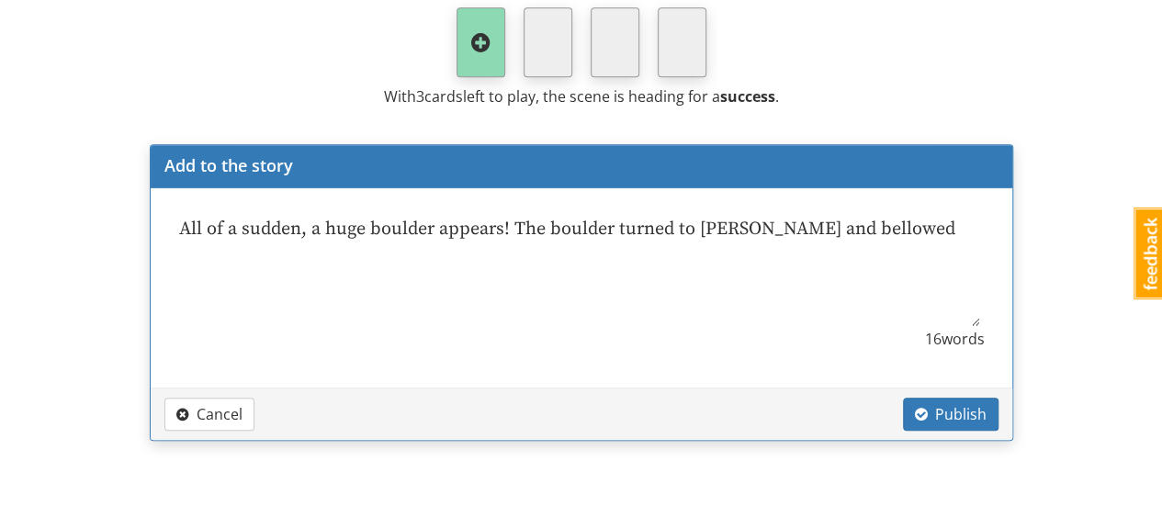
type textarea "x"
type textarea "All of a sudden, a huge boulder appears! The boulder turned to Timmy and bellowe"
type textarea "x"
type textarea "All of a sudden, a huge boulder appears! The boulder turned to Timmy and bellow"
type textarea "x"
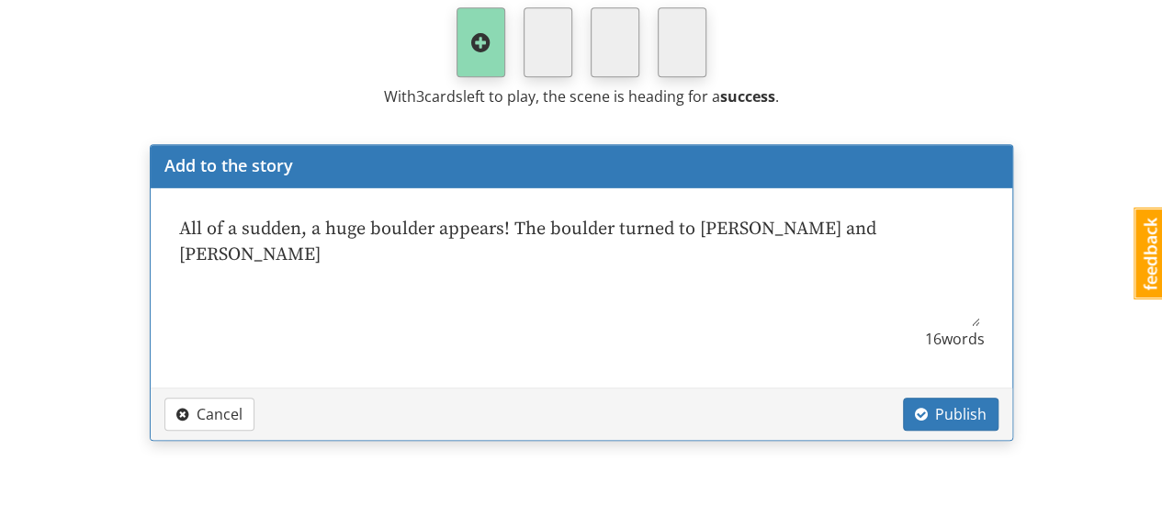
type textarea "All of a sudden, a huge boulder appears! The boulder turned to Timmy and bello"
type textarea "x"
type textarea "All of a sudden, a huge boulder appears! The boulder turned to Timmy and bell"
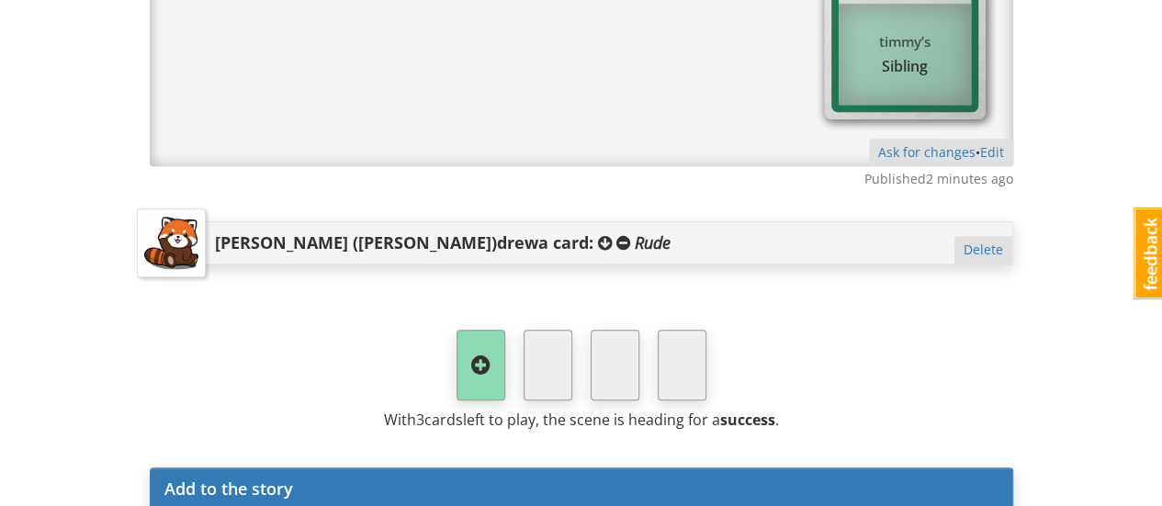
scroll to position [4342, 0]
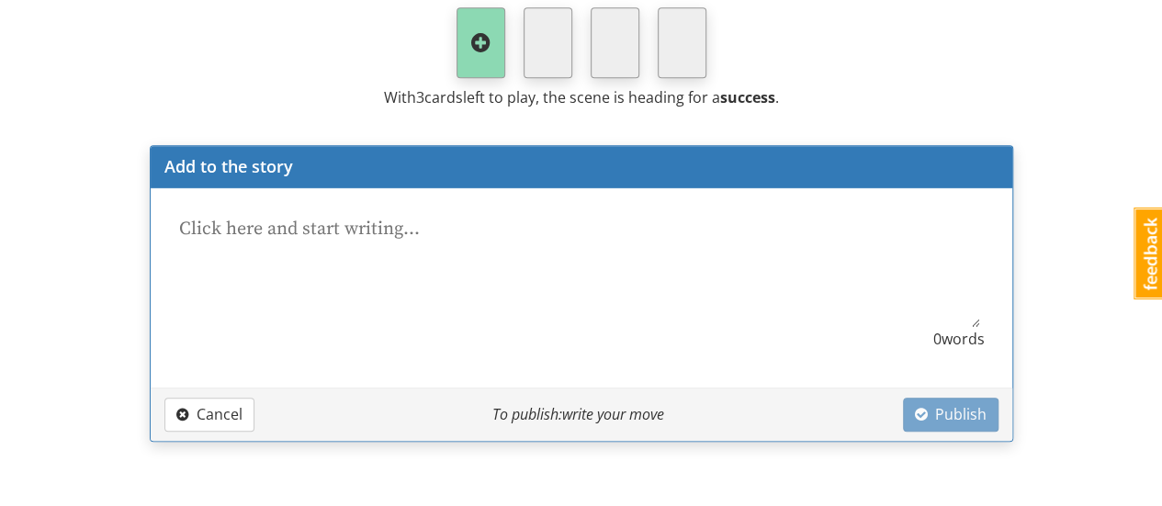
click at [421, 239] on textarea at bounding box center [577, 269] width 806 height 115
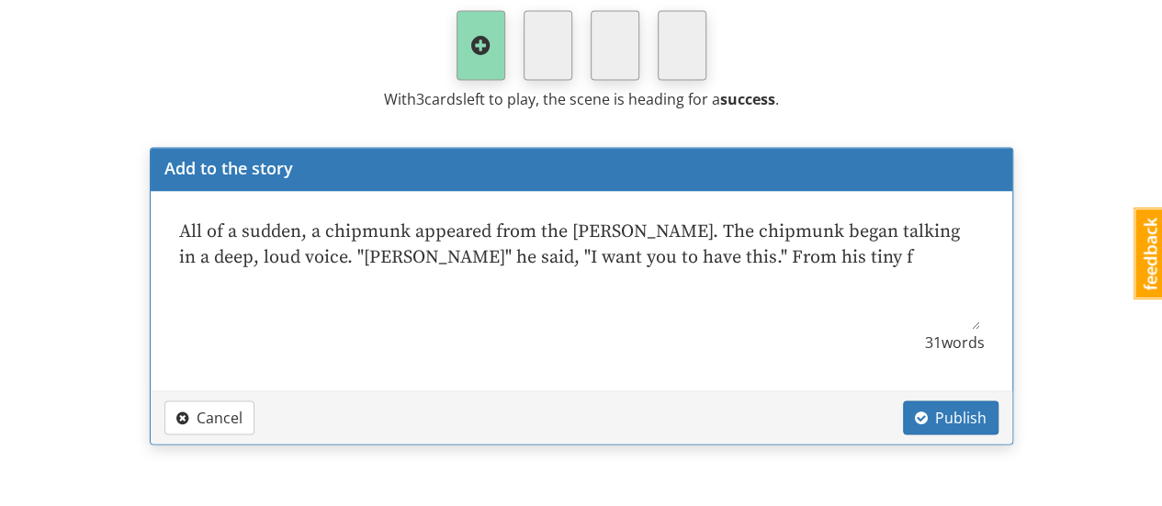
scroll to position [5436, 0]
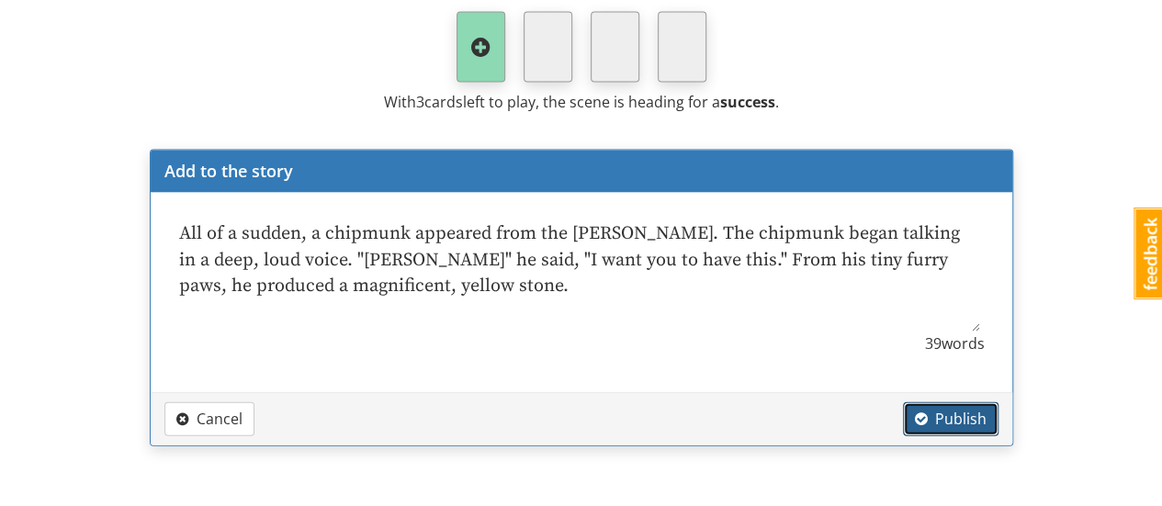
click at [944, 409] on span "Publish" at bounding box center [951, 419] width 72 height 20
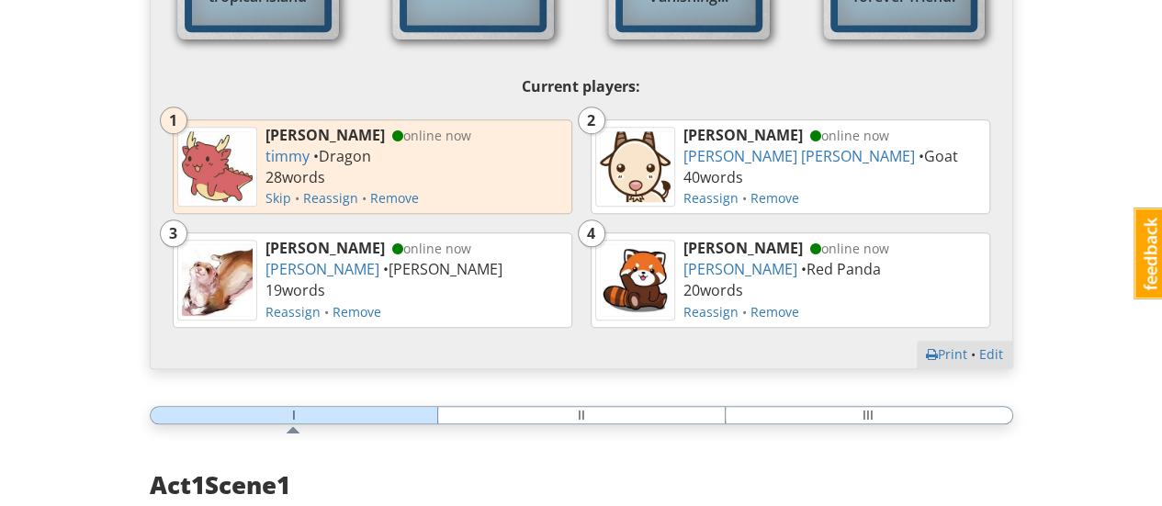
scroll to position [0, 0]
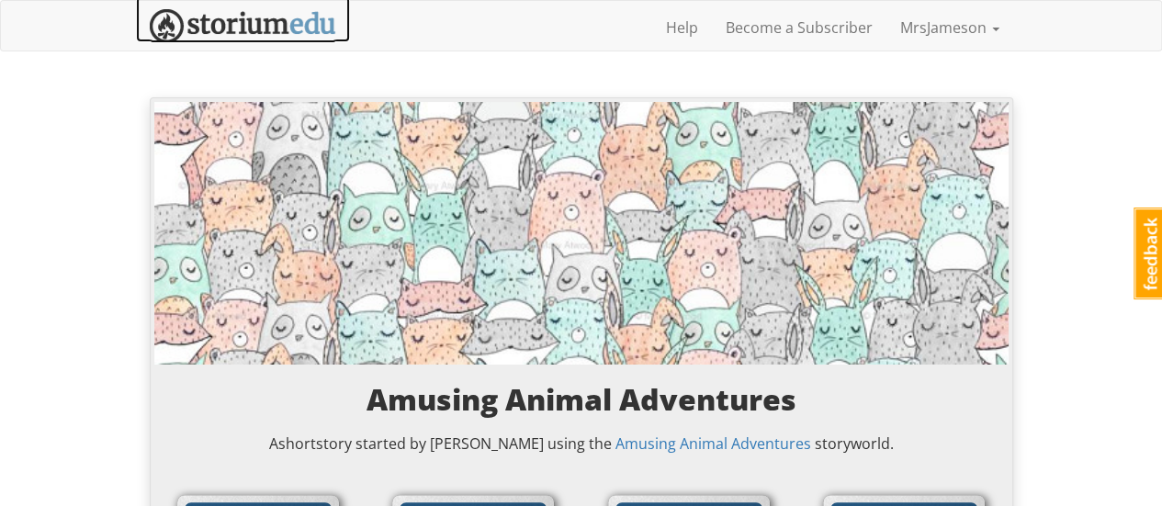
click at [311, 17] on img at bounding box center [243, 26] width 186 height 34
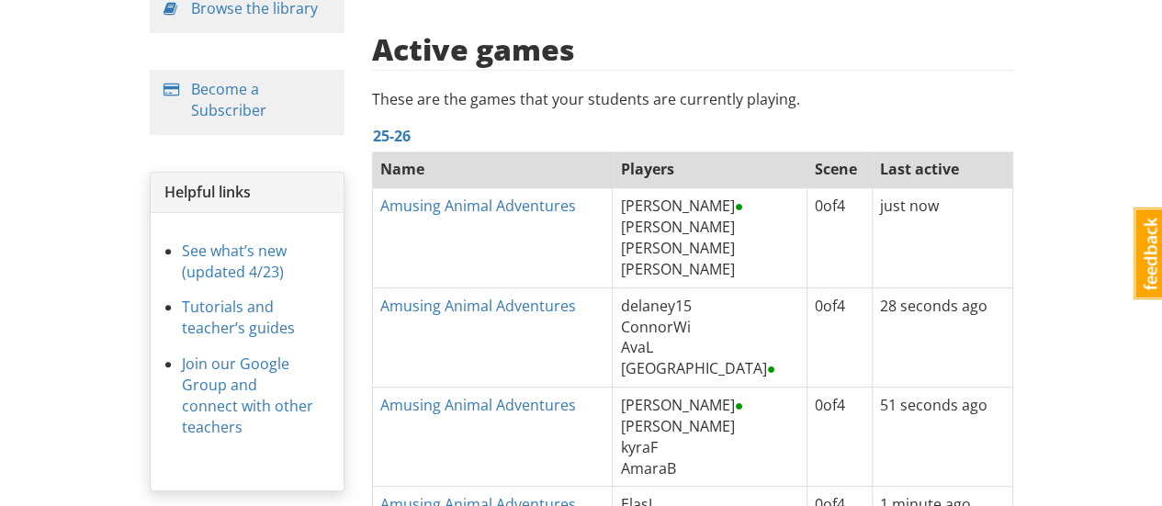
scroll to position [388, 0]
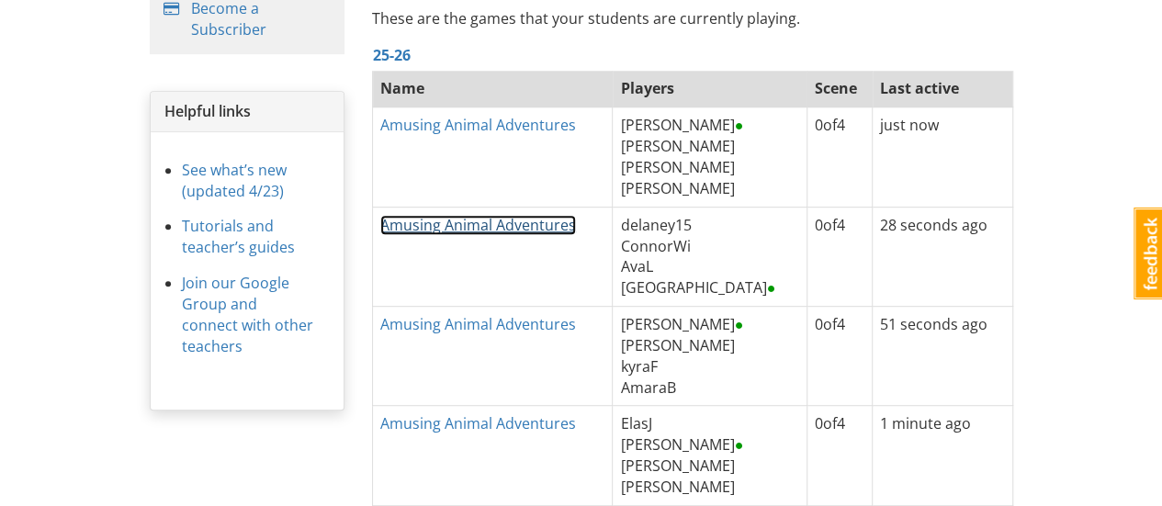
click at [512, 223] on link "Amusing Animal Adventures" at bounding box center [478, 225] width 196 height 20
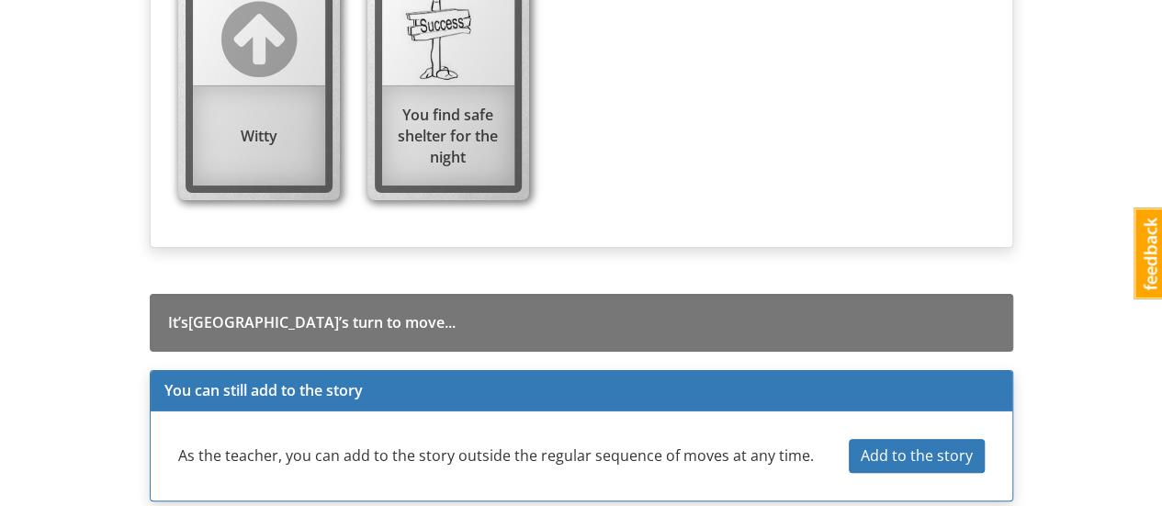
scroll to position [7047, 0]
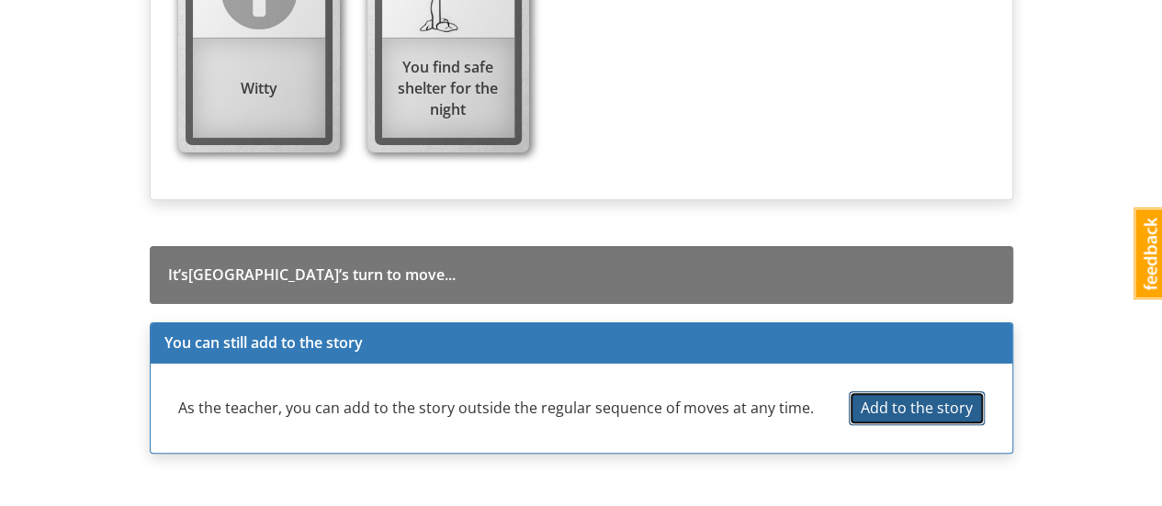
click at [930, 398] on span "Add to the story" at bounding box center [916, 408] width 112 height 20
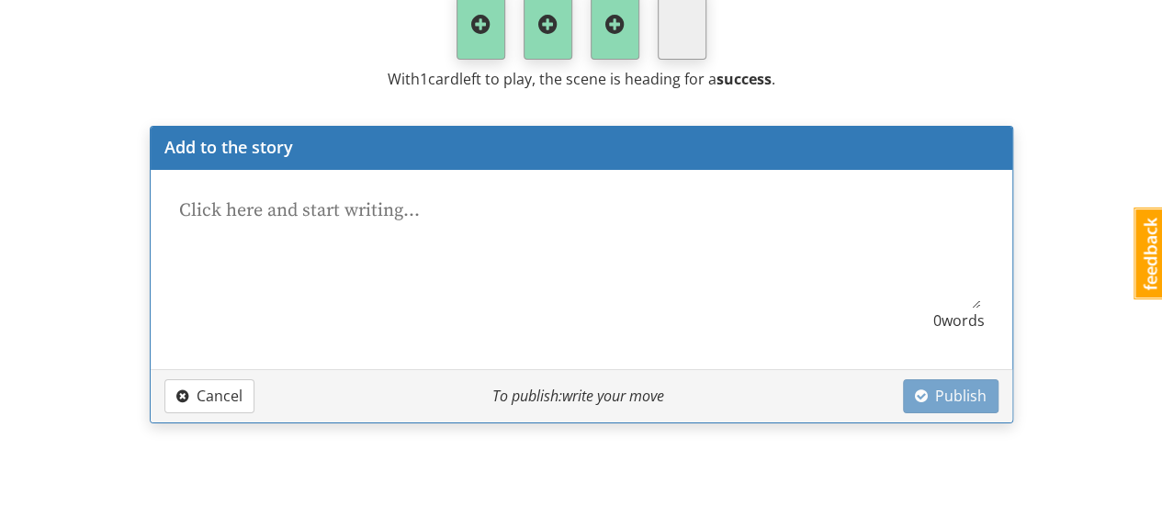
scroll to position [6714, 0]
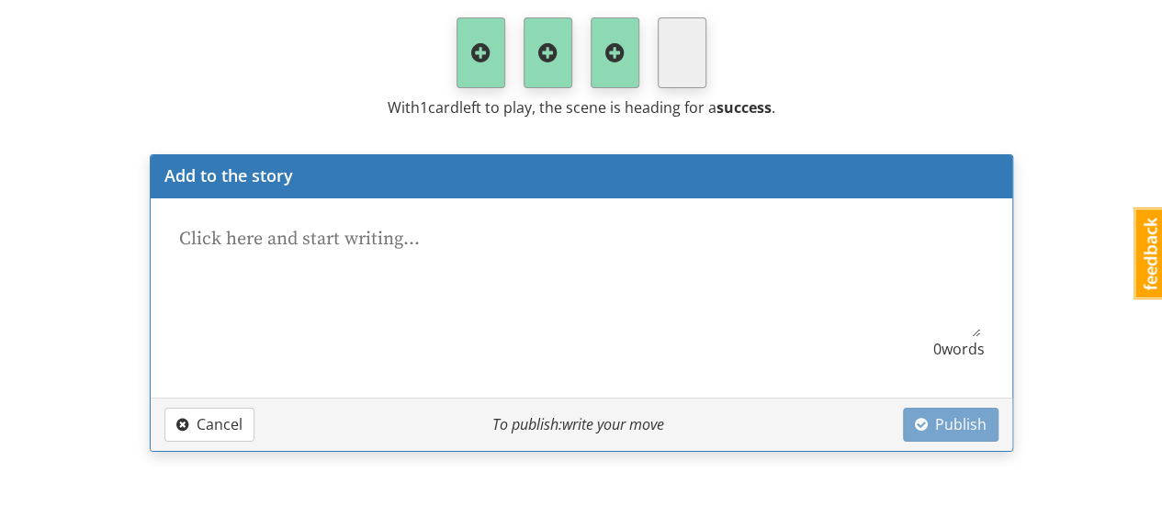
click at [705, 298] on textarea at bounding box center [577, 279] width 806 height 115
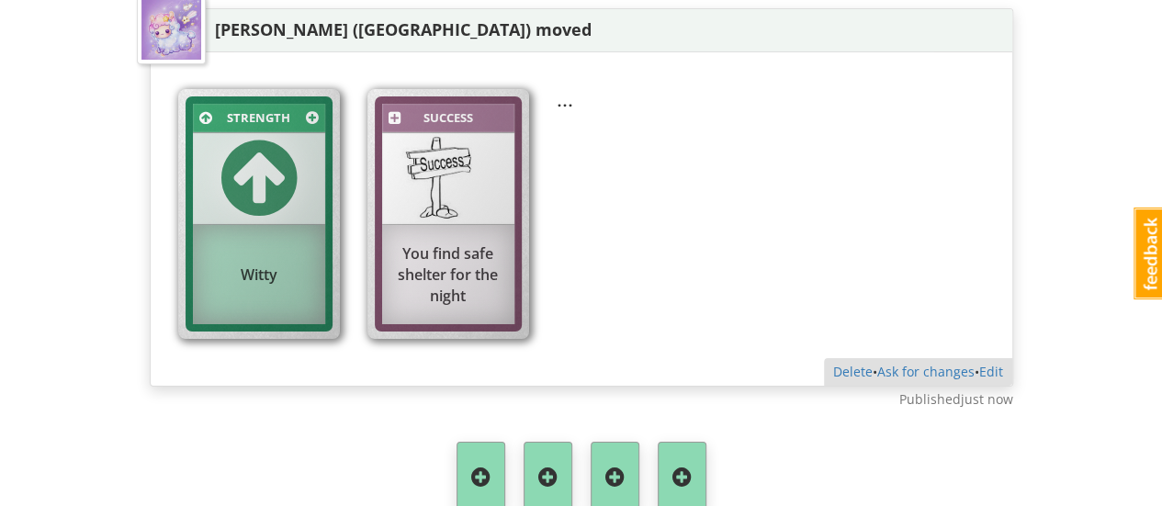
scroll to position [7137, 0]
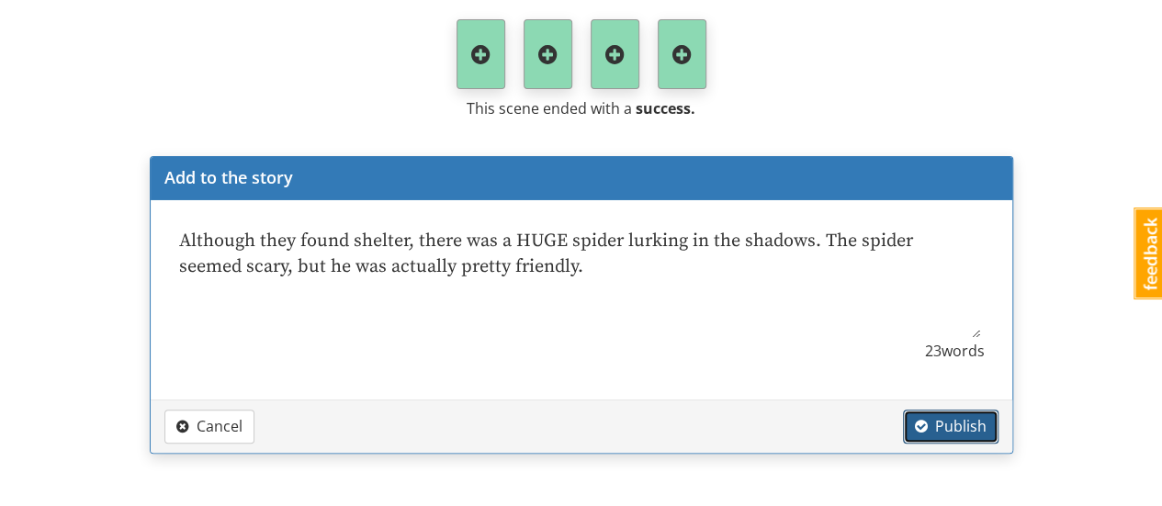
click at [942, 410] on button "Publish" at bounding box center [951, 427] width 96 height 34
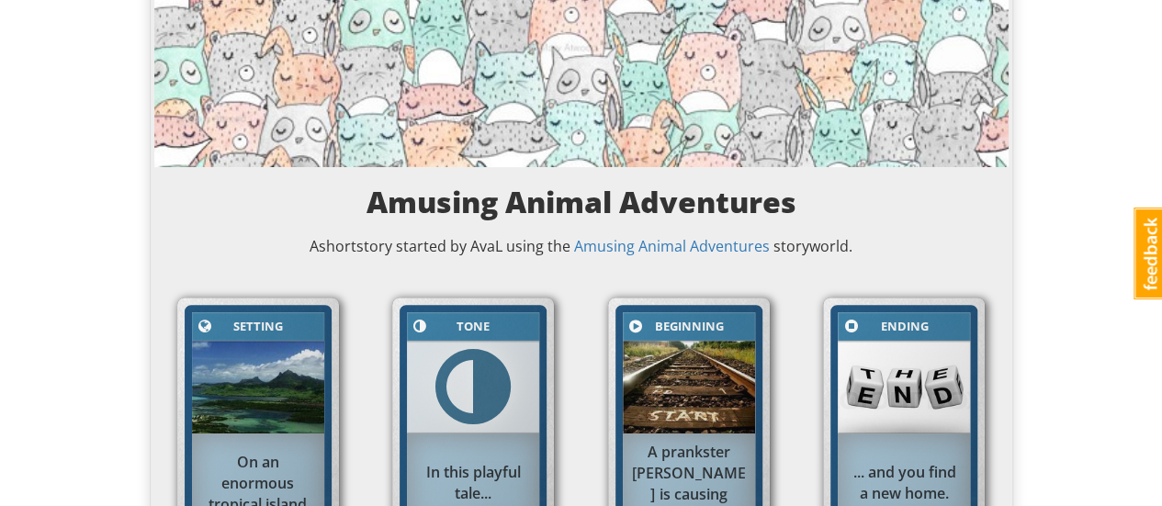
scroll to position [0, 0]
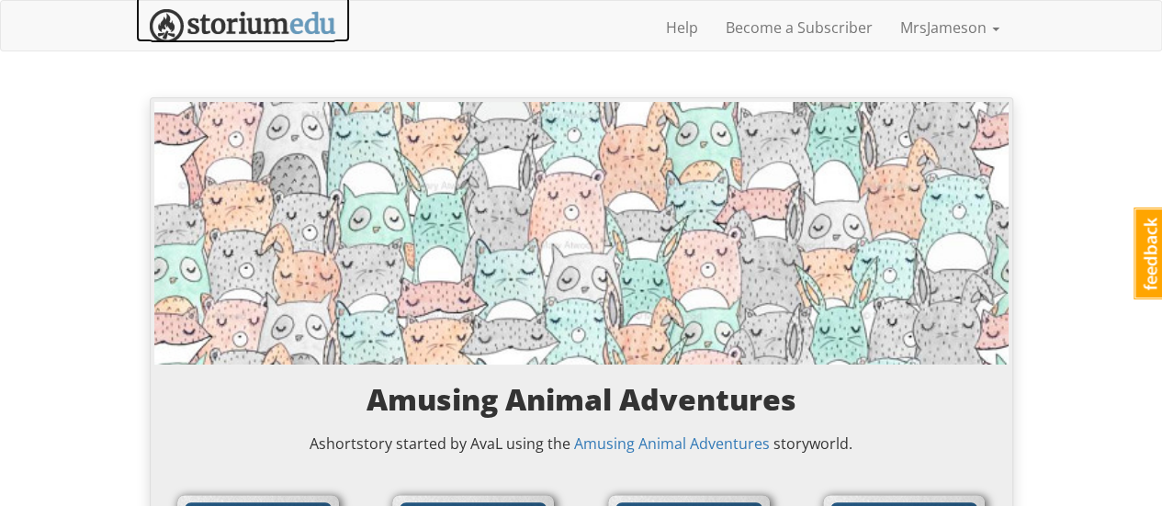
click at [293, 28] on img at bounding box center [243, 26] width 186 height 34
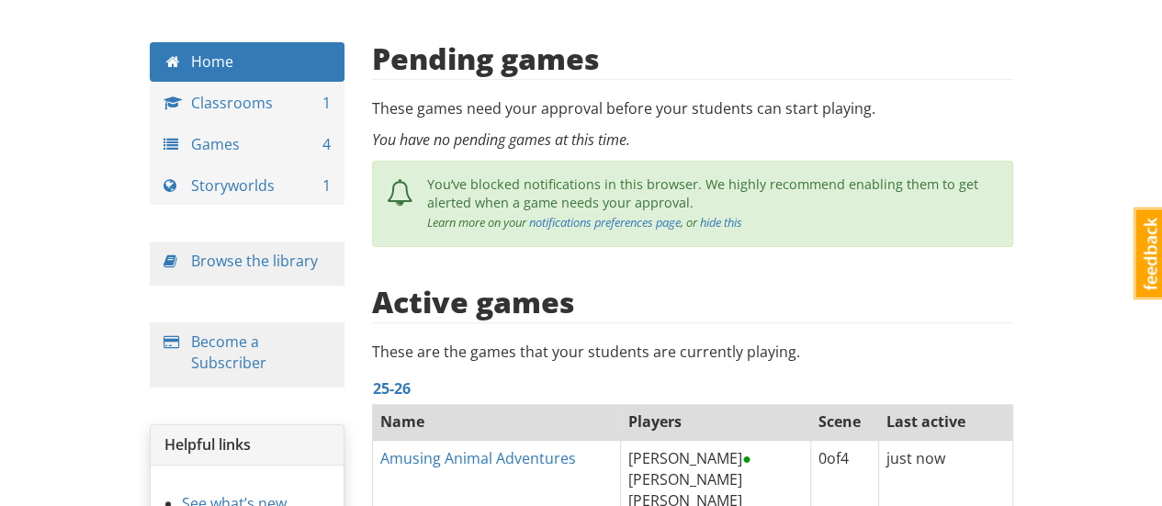
scroll to position [104, 0]
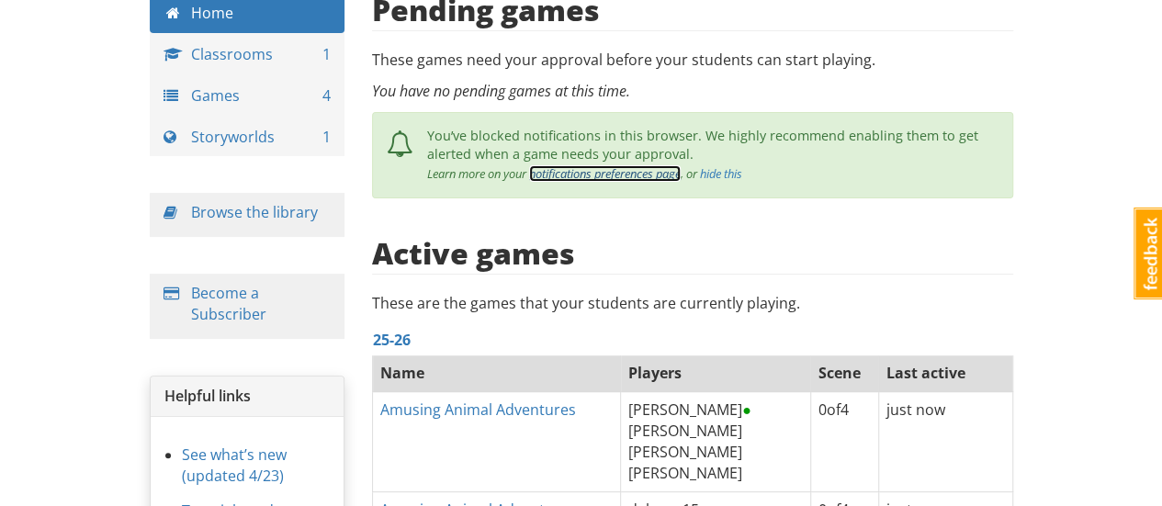
click at [611, 174] on link "notifications preferences page" at bounding box center [605, 173] width 152 height 17
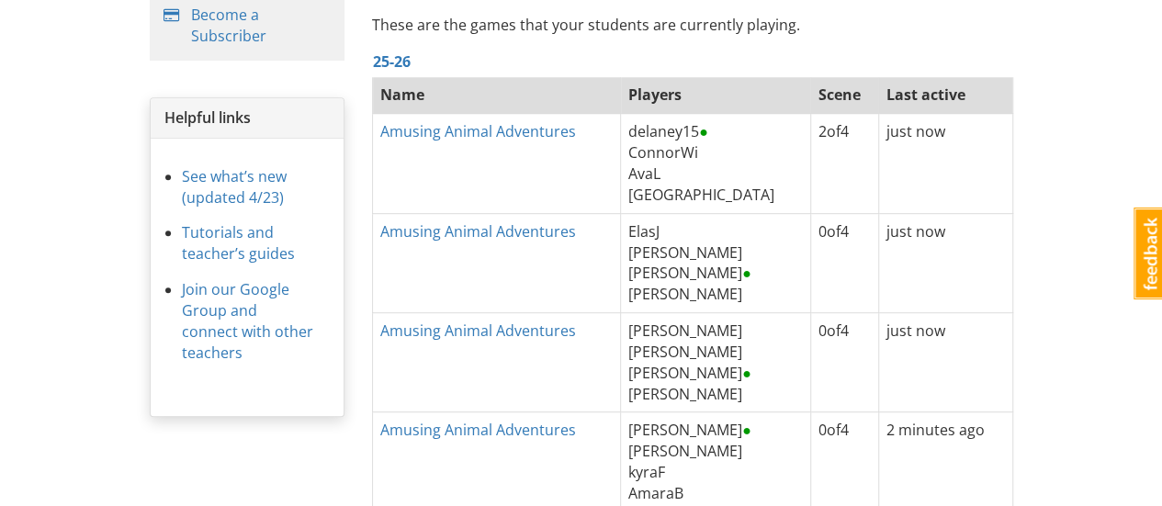
scroll to position [378, 0]
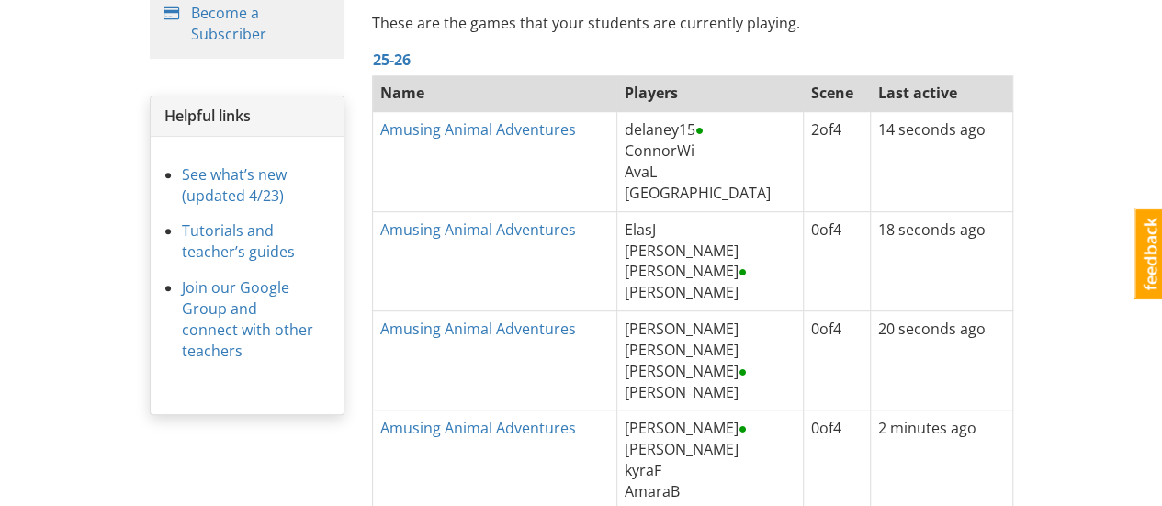
scroll to position [385, 0]
click at [482, 129] on link "Amusing Animal Adventures" at bounding box center [478, 128] width 196 height 20
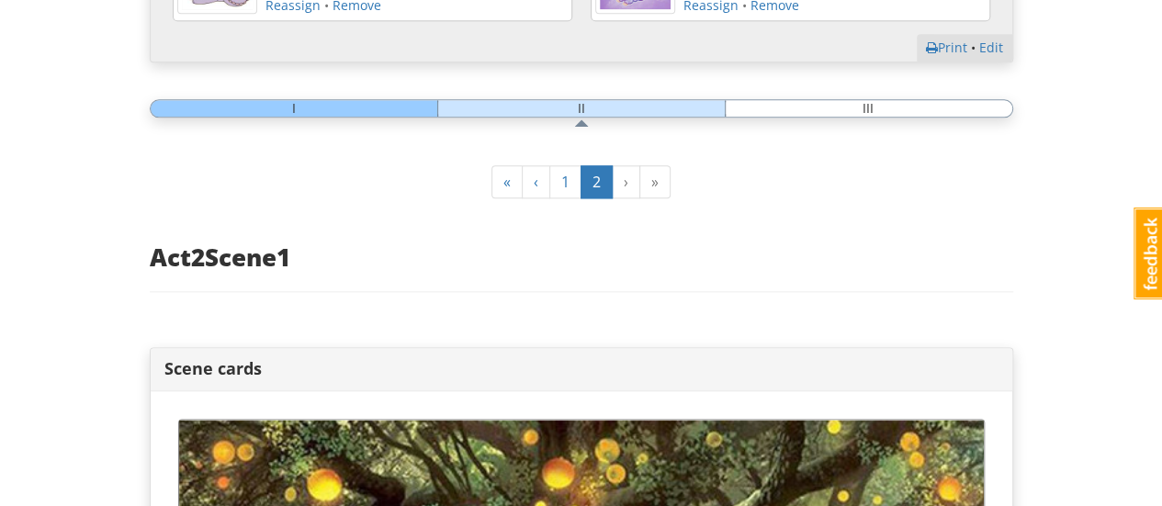
scroll to position [1013, 0]
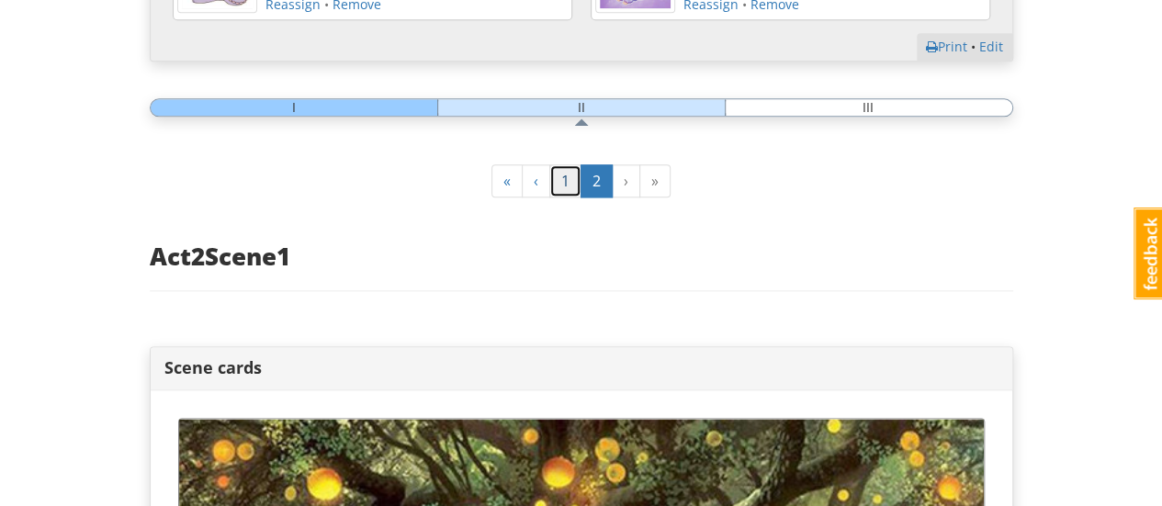
click at [569, 179] on link "1" at bounding box center [565, 181] width 32 height 34
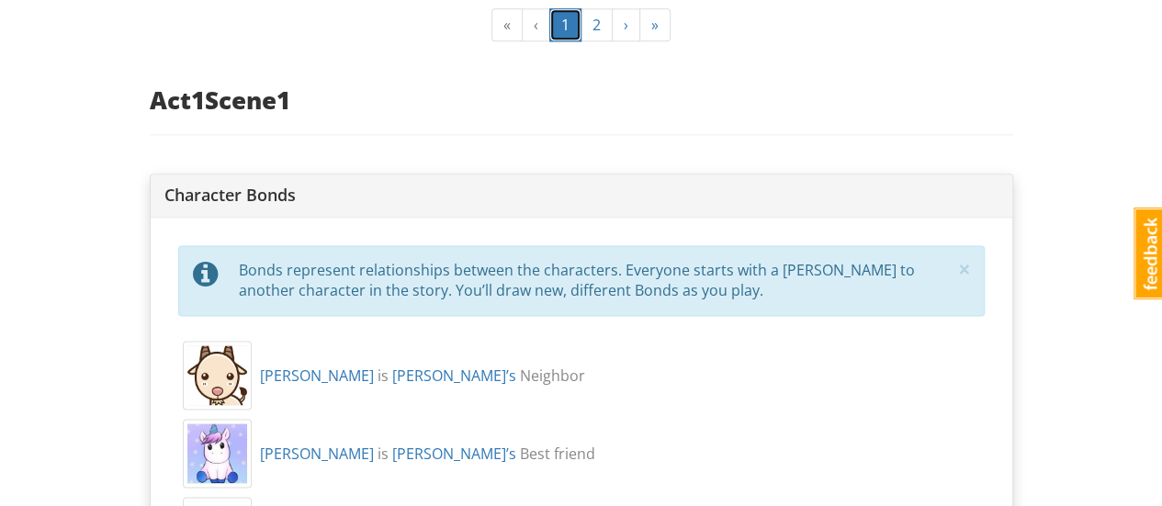
scroll to position [1173, 0]
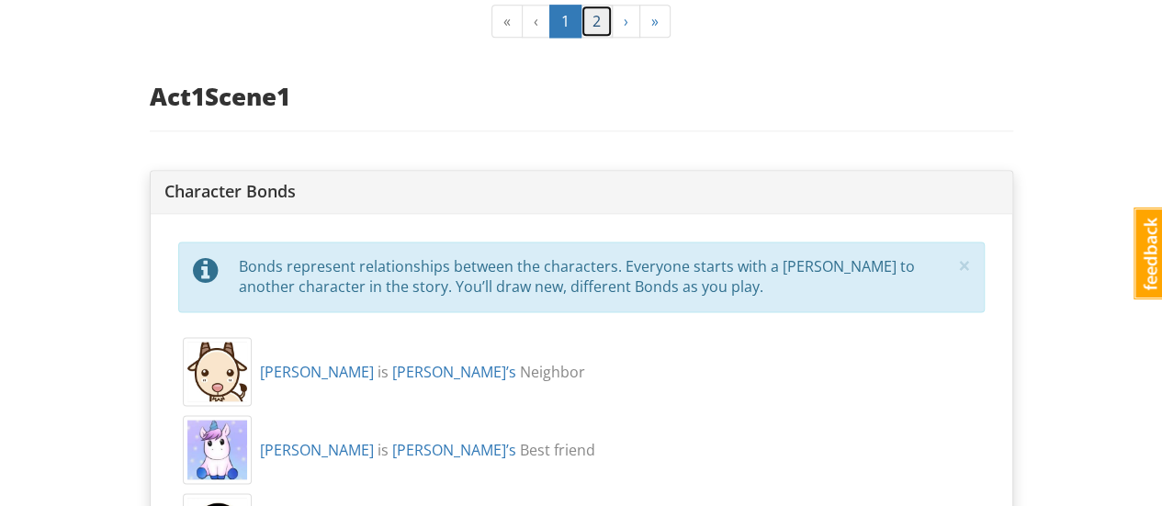
click at [596, 13] on link "2" at bounding box center [596, 22] width 32 height 34
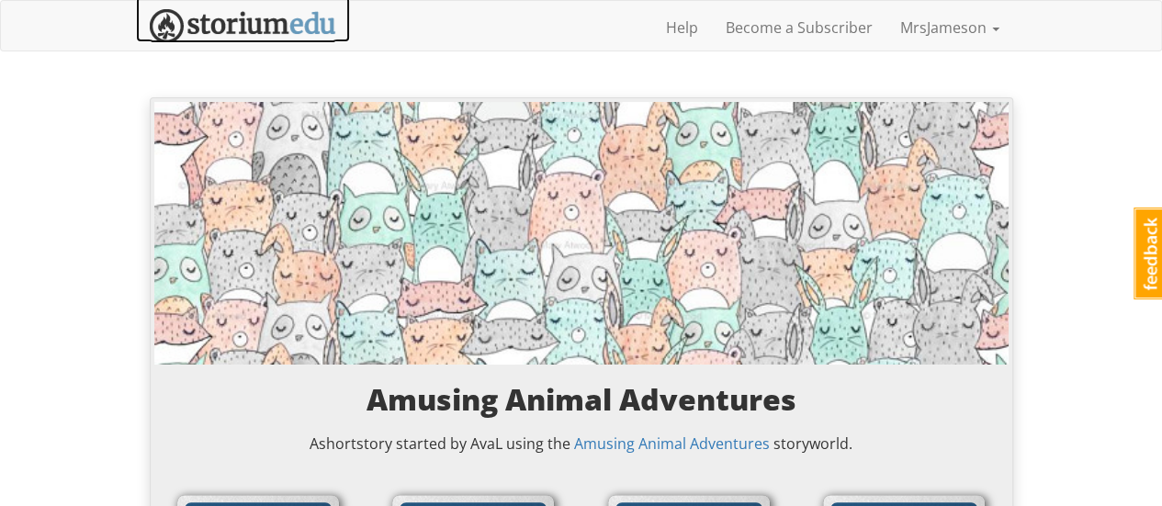
click at [326, 27] on img at bounding box center [243, 26] width 186 height 34
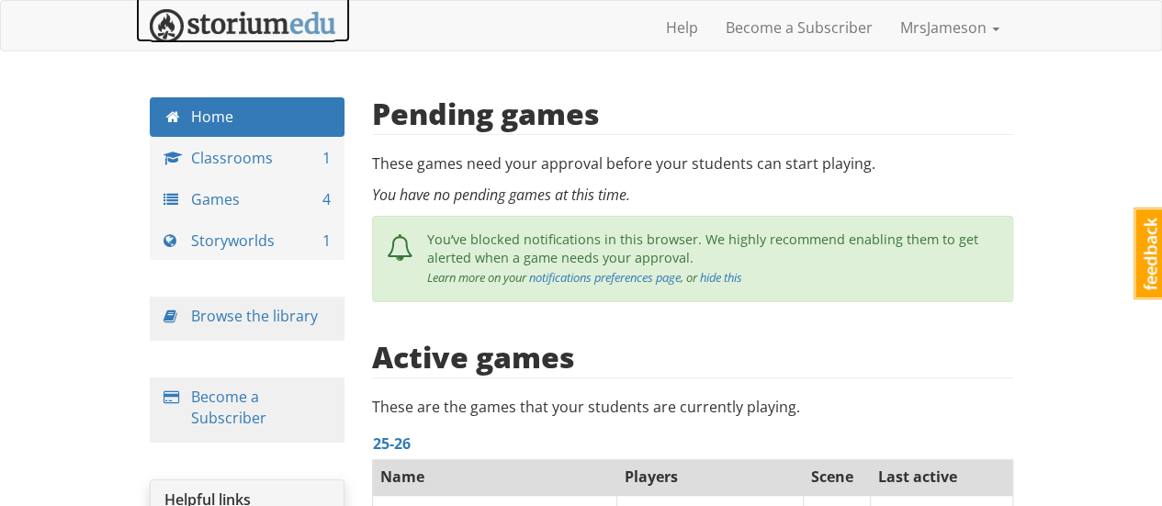
click at [281, 25] on img at bounding box center [243, 26] width 186 height 34
